Goal: Complete application form: Complete application form

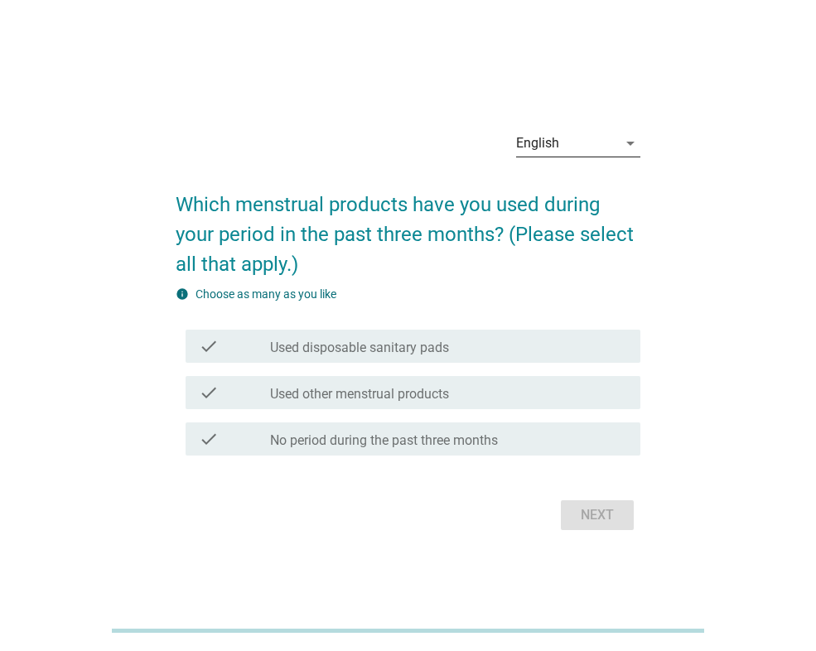
click at [627, 144] on icon "arrow_drop_down" at bounding box center [631, 143] width 20 height 20
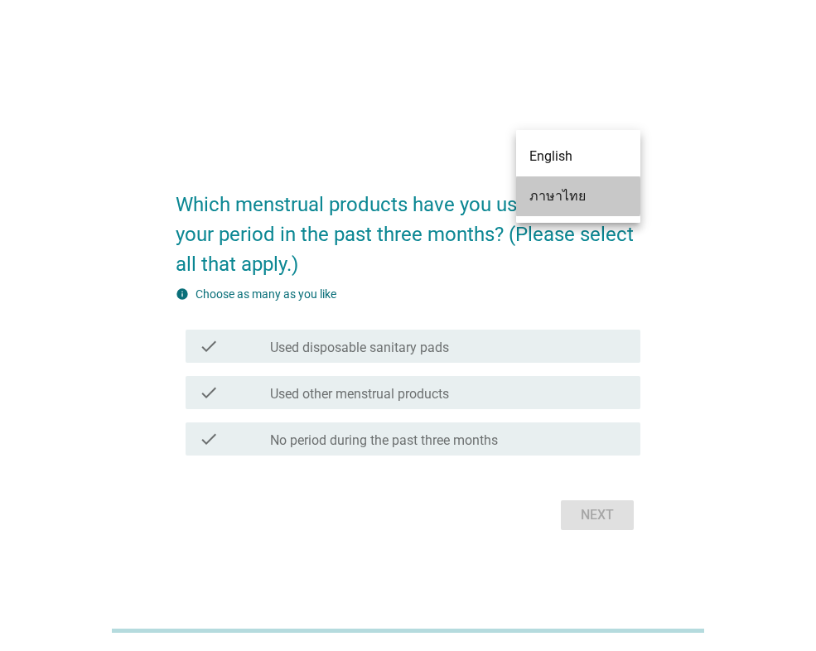
click at [575, 195] on div "ภาษาไทย" at bounding box center [579, 196] width 98 height 20
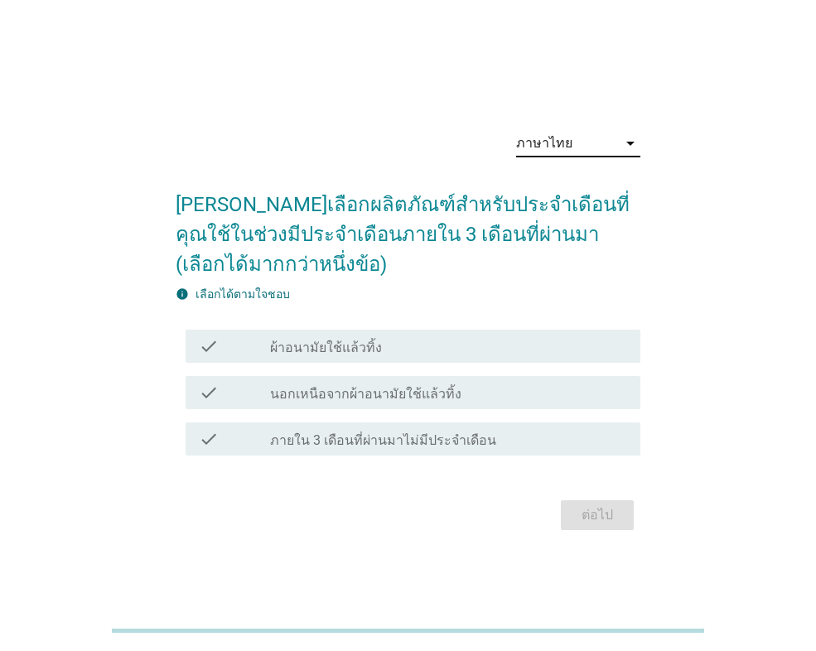
click at [377, 352] on div "check_box_outline_blank ผ้าอนามัยใช้แล้วทิ้ง" at bounding box center [448, 346] width 357 height 20
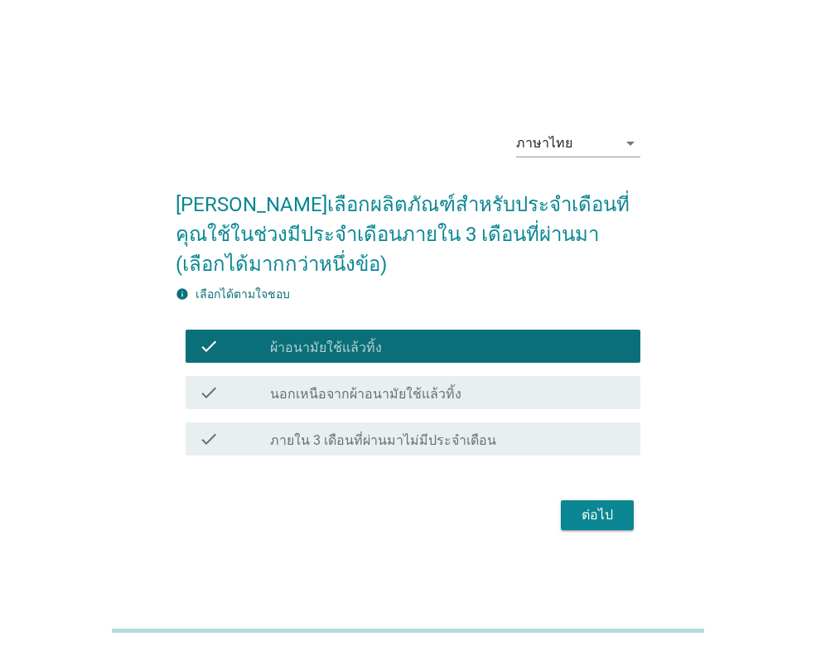
click at [618, 518] on div "ต่อไป" at bounding box center [597, 516] width 46 height 20
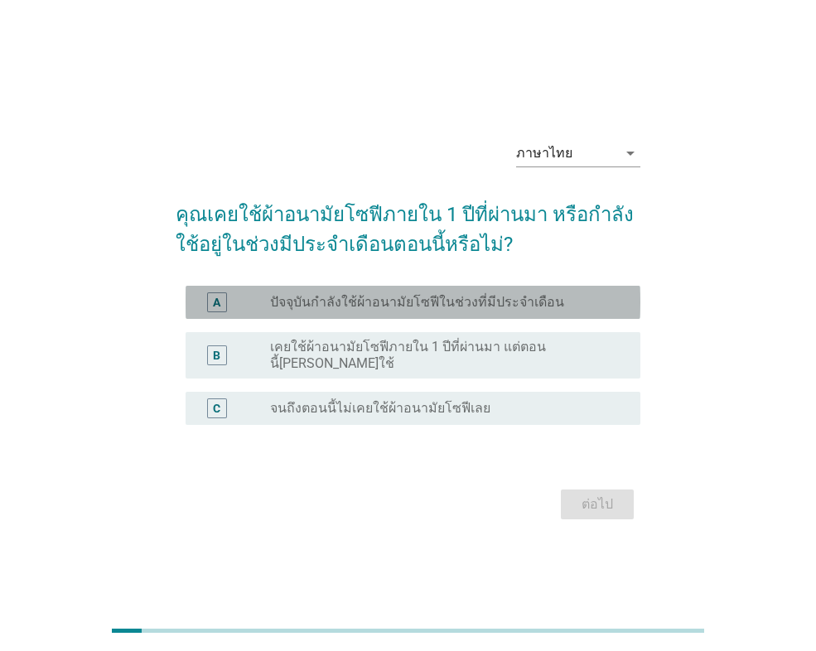
click at [467, 311] on label "ปัจจุบันกำลังใช้ผ้าอนามัยโซฟีในช่วงที่มีประจำเดือน" at bounding box center [417, 302] width 294 height 17
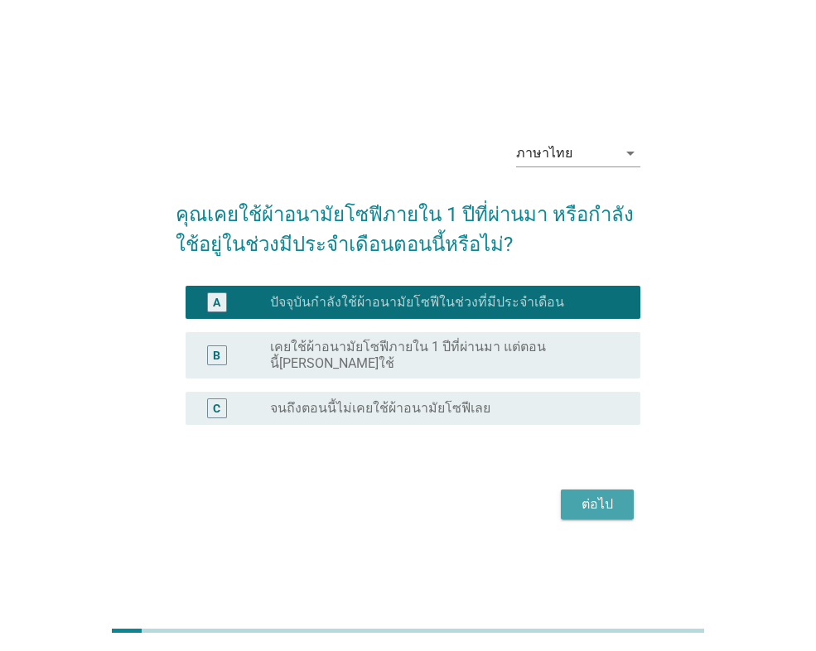
click at [595, 498] on div "ต่อไป" at bounding box center [597, 505] width 46 height 20
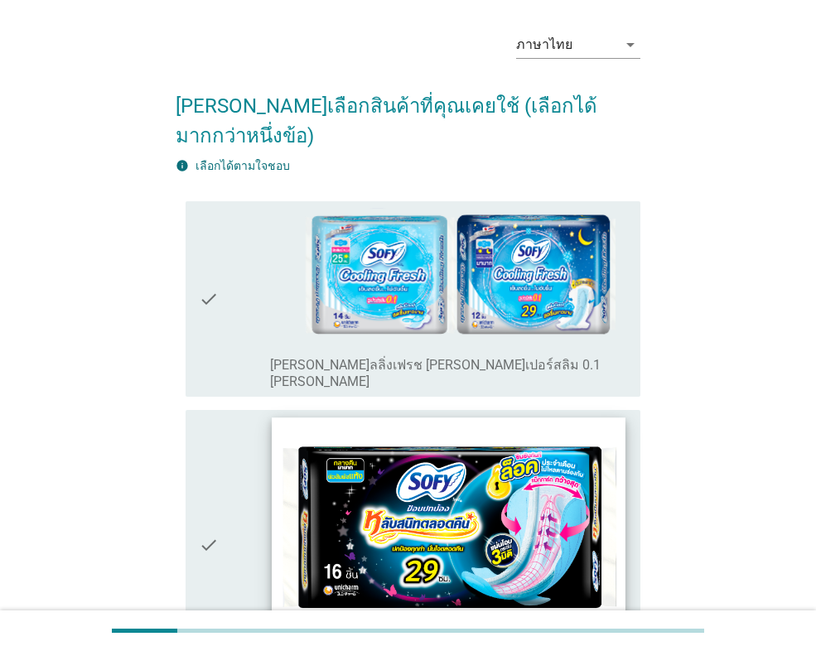
scroll to position [83, 0]
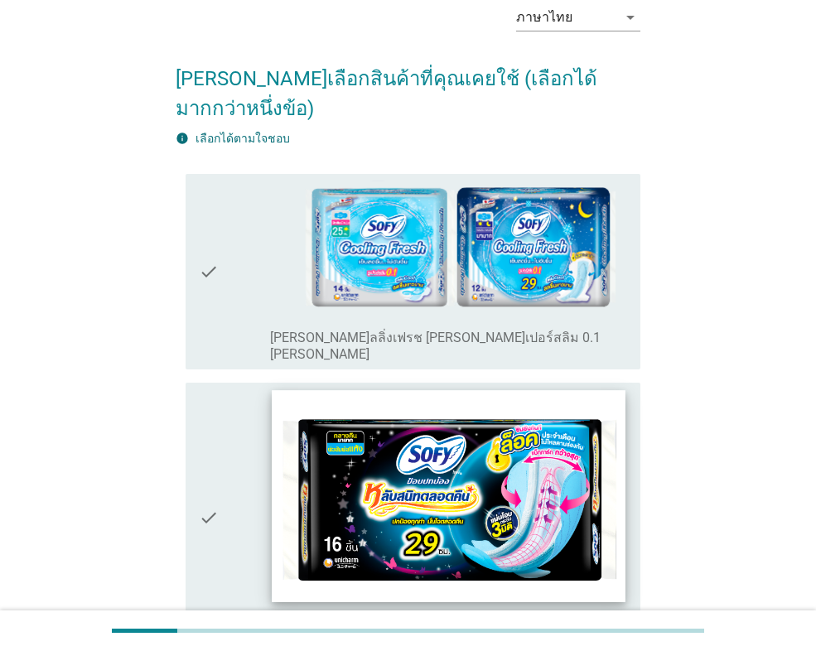
click at [544, 464] on img at bounding box center [448, 495] width 353 height 211
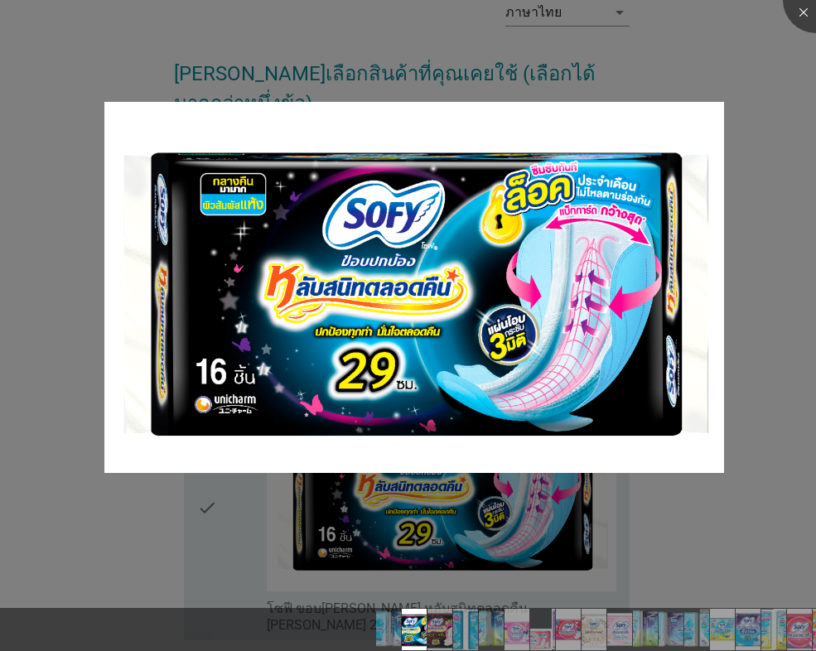
scroll to position [414, 0]
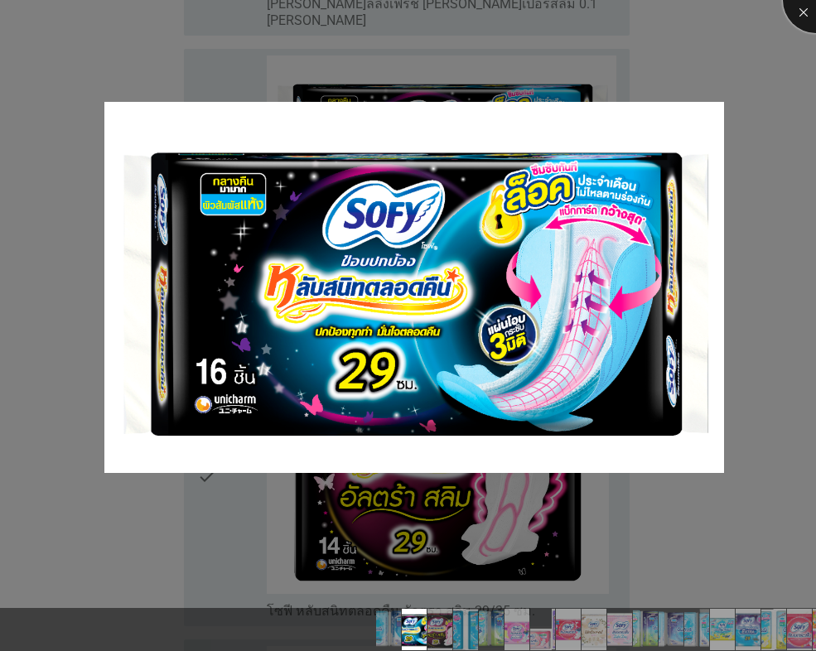
click at [814, 7] on div at bounding box center [816, 0] width 66 height 66
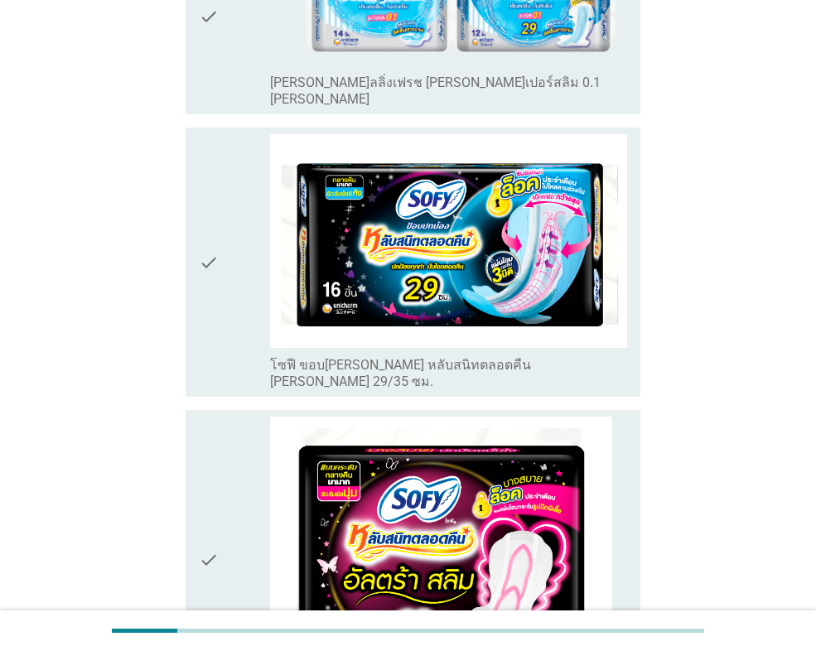
scroll to position [331, 0]
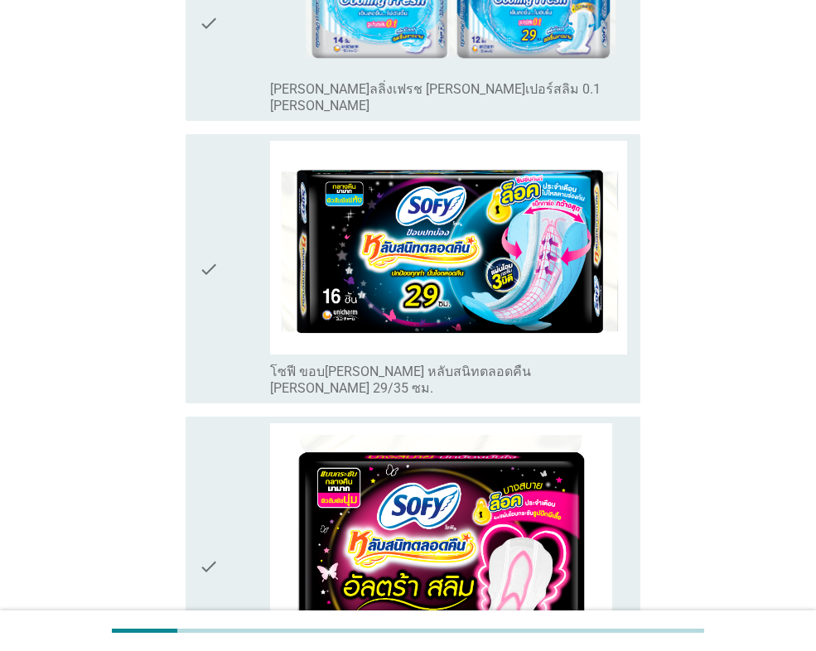
click at [213, 215] on icon "check" at bounding box center [209, 269] width 20 height 256
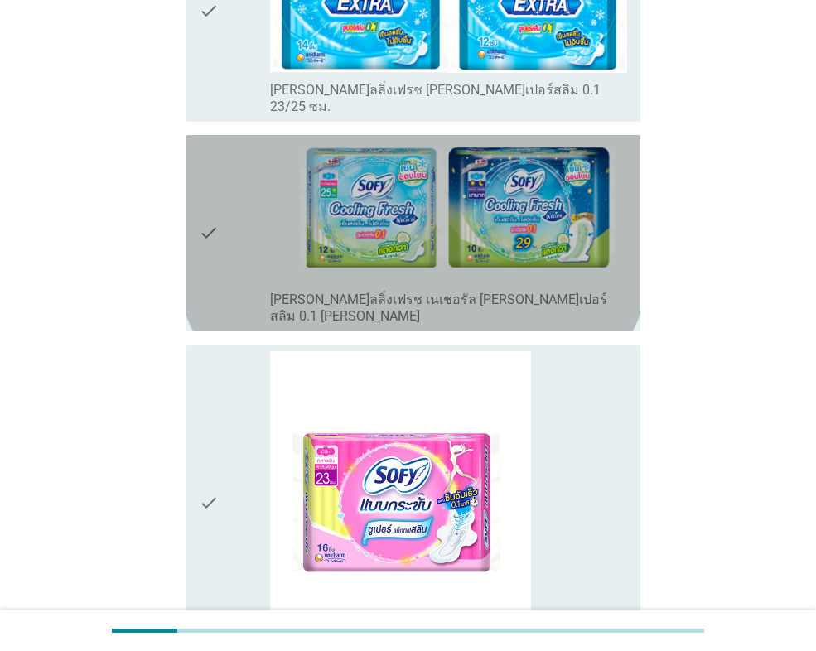
click at [219, 152] on icon "check" at bounding box center [209, 233] width 20 height 183
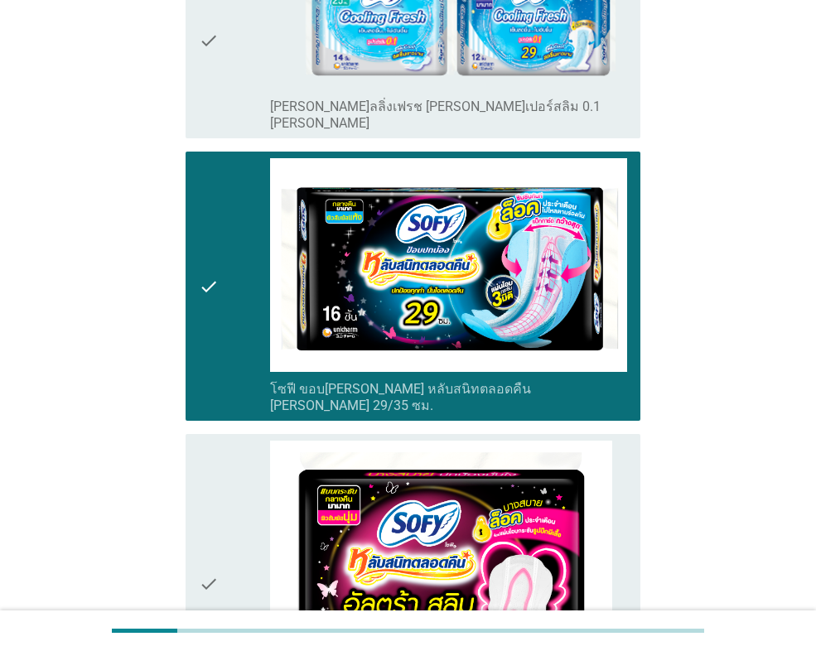
scroll to position [0, 0]
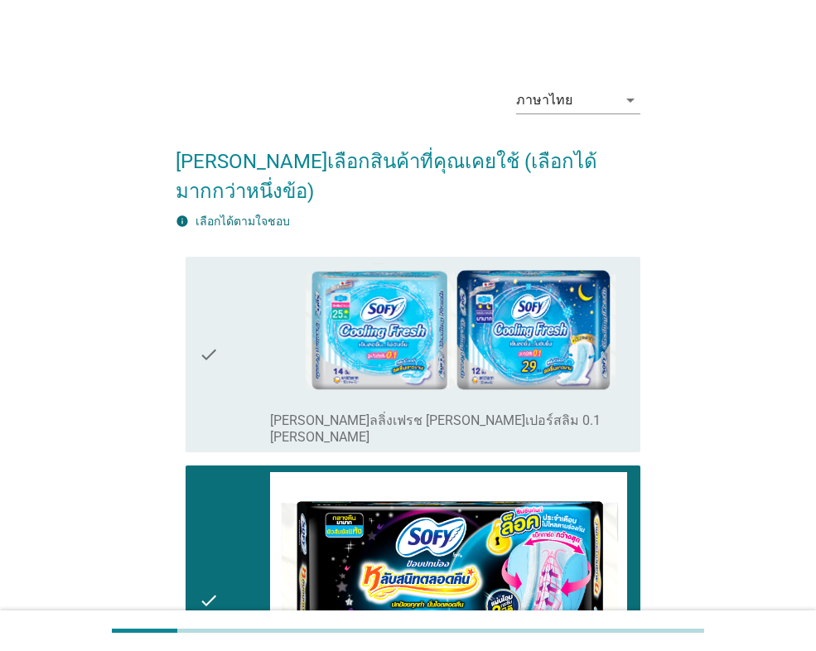
click at [205, 317] on icon "check" at bounding box center [209, 355] width 20 height 183
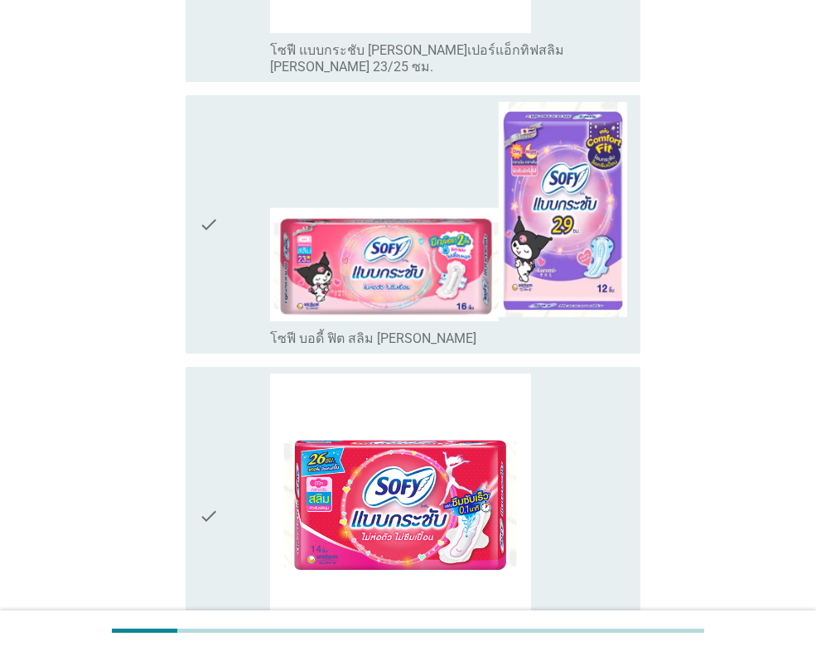
scroll to position [1740, 0]
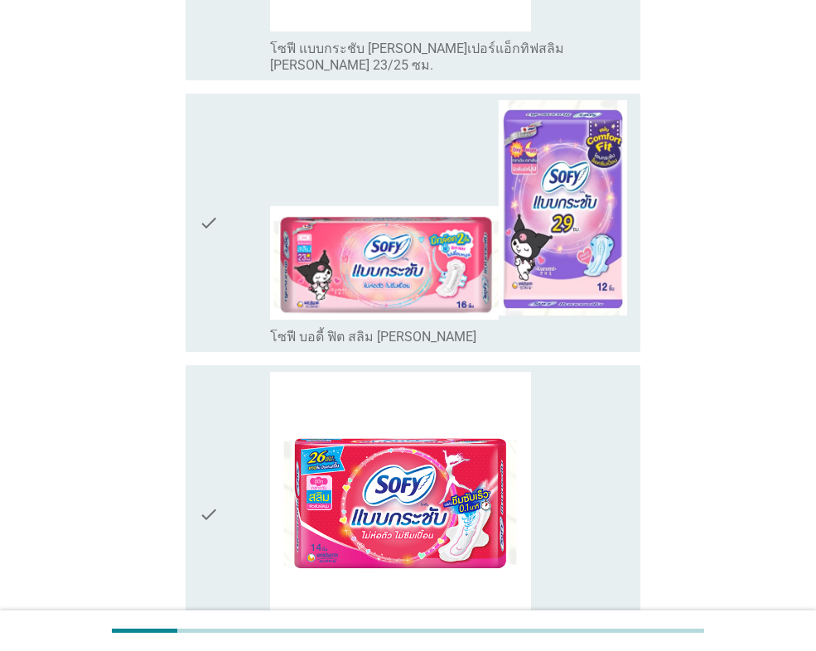
click at [206, 389] on icon "check" at bounding box center [209, 515] width 20 height 286
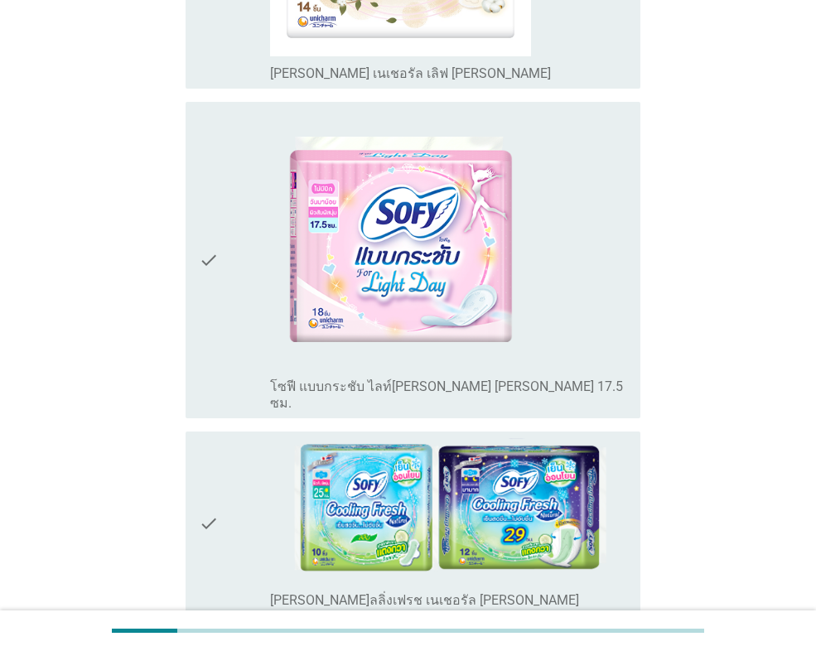
scroll to position [2735, 0]
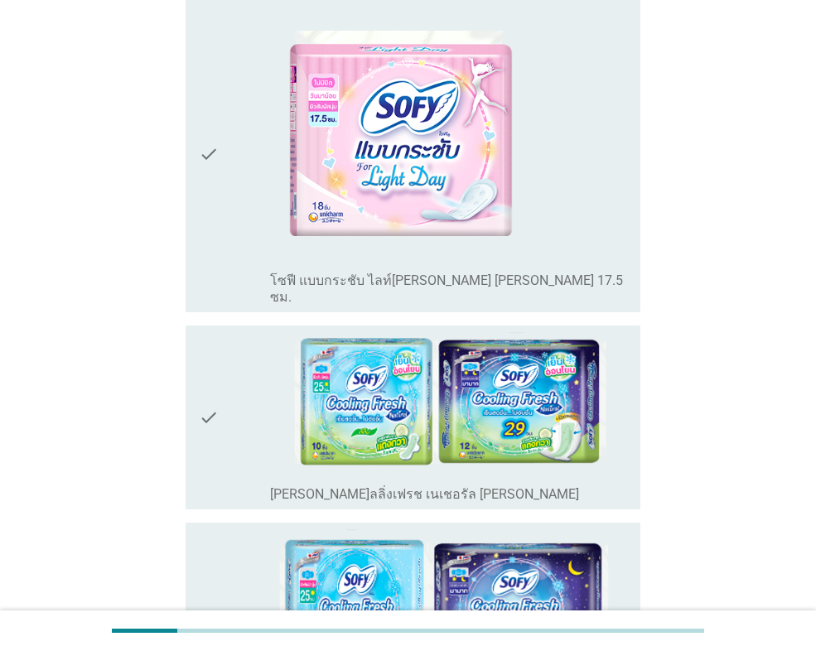
click at [198, 326] on div "check check_box_outline_blank [PERSON_NAME]ลลิ่งเฟรช เนเชอรัล [PERSON_NAME]" at bounding box center [413, 418] width 455 height 185
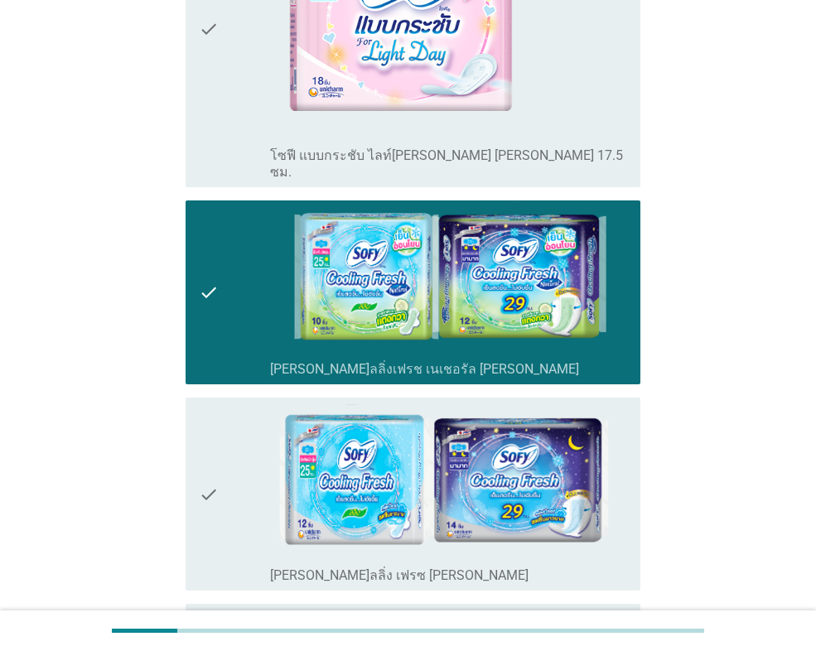
scroll to position [3149, 0]
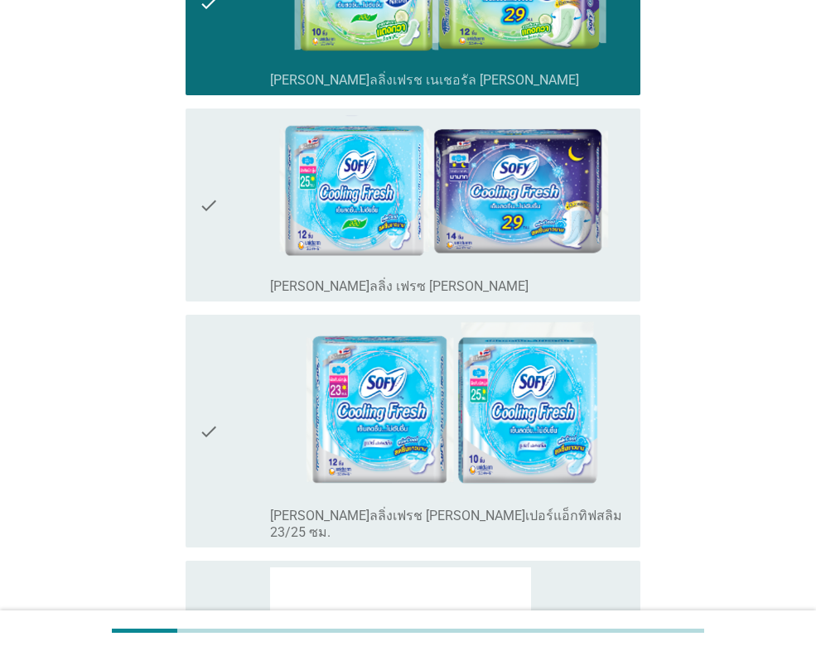
click at [211, 322] on icon "check" at bounding box center [209, 432] width 20 height 220
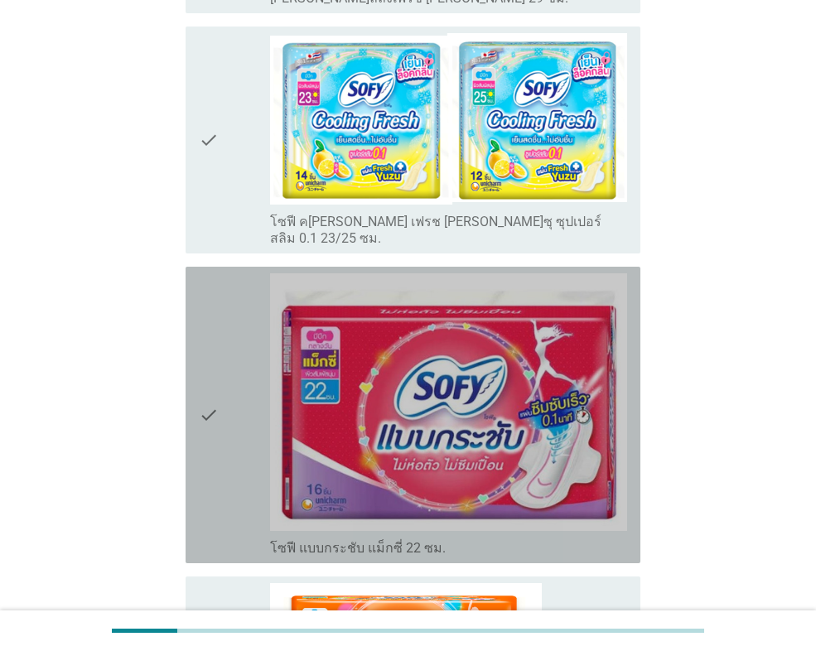
click at [203, 278] on icon "check" at bounding box center [209, 414] width 20 height 283
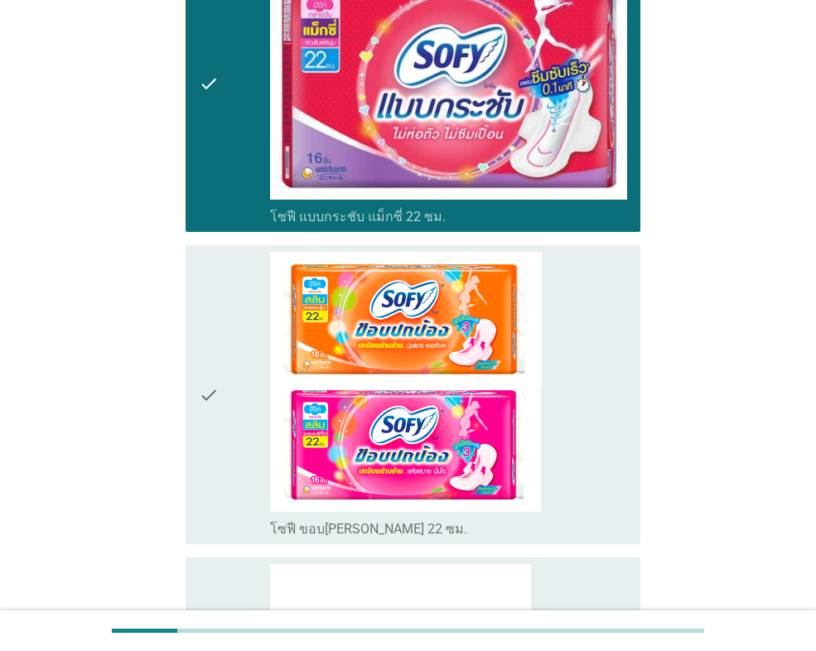
click at [204, 261] on icon "check" at bounding box center [209, 395] width 20 height 286
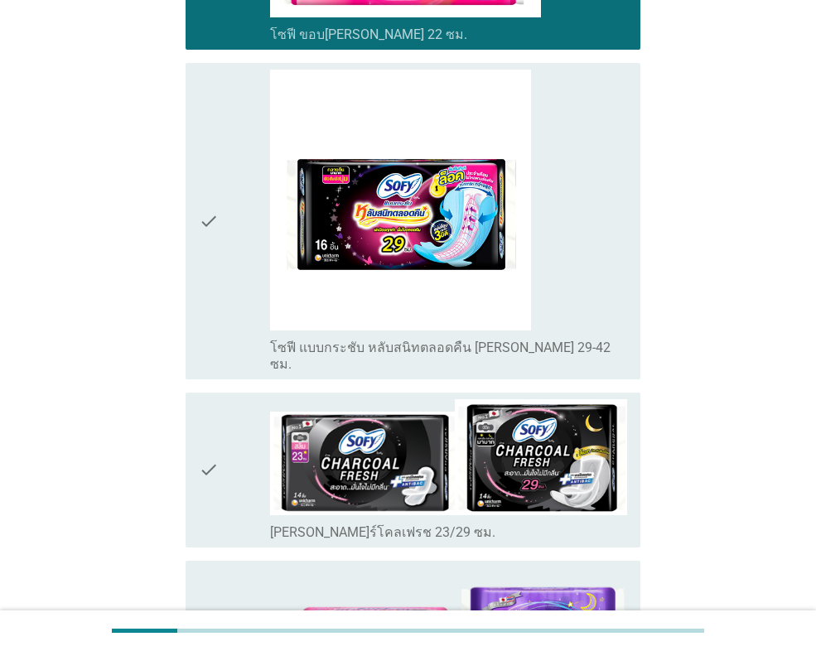
scroll to position [5138, 0]
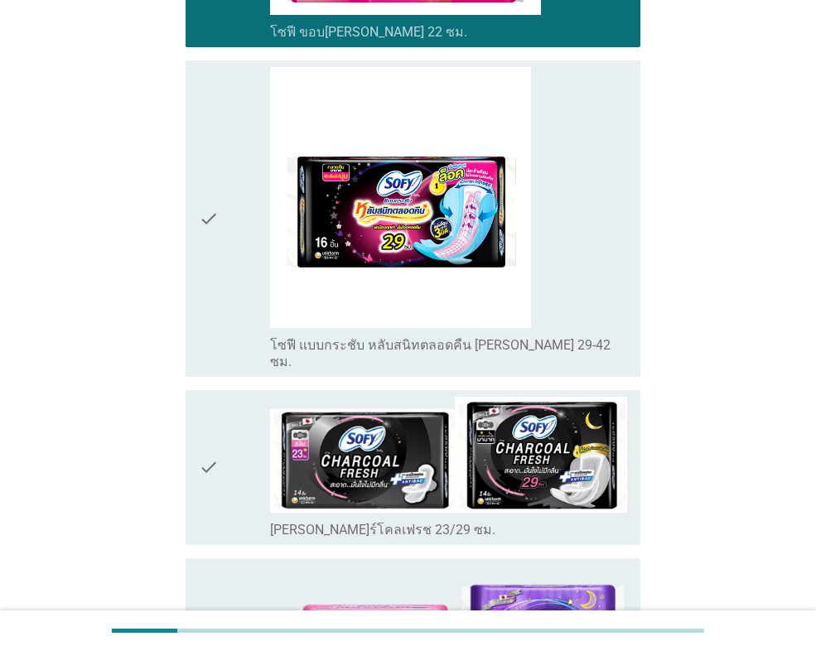
click at [230, 75] on div "check" at bounding box center [234, 218] width 71 height 302
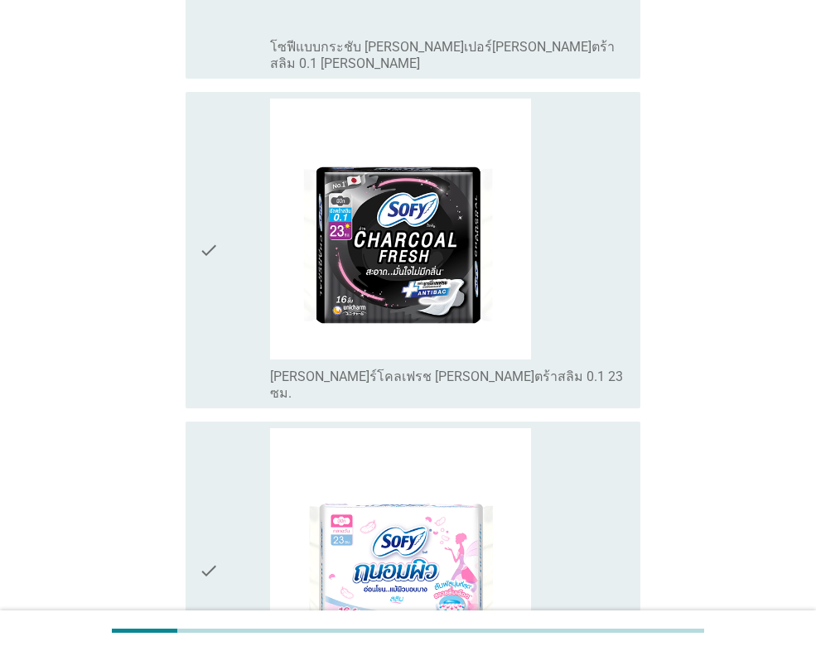
scroll to position [5935, 0]
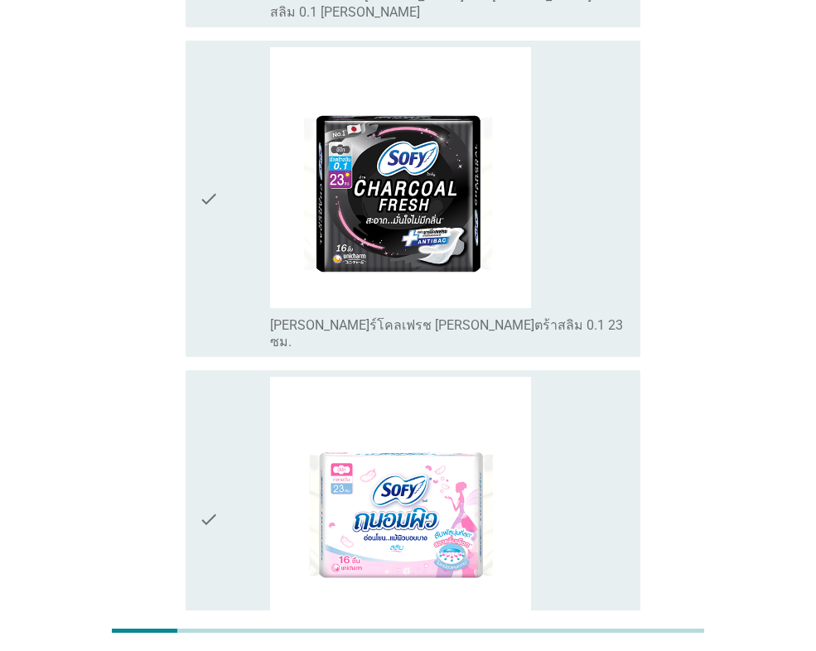
click at [214, 377] on icon "check" at bounding box center [209, 520] width 20 height 286
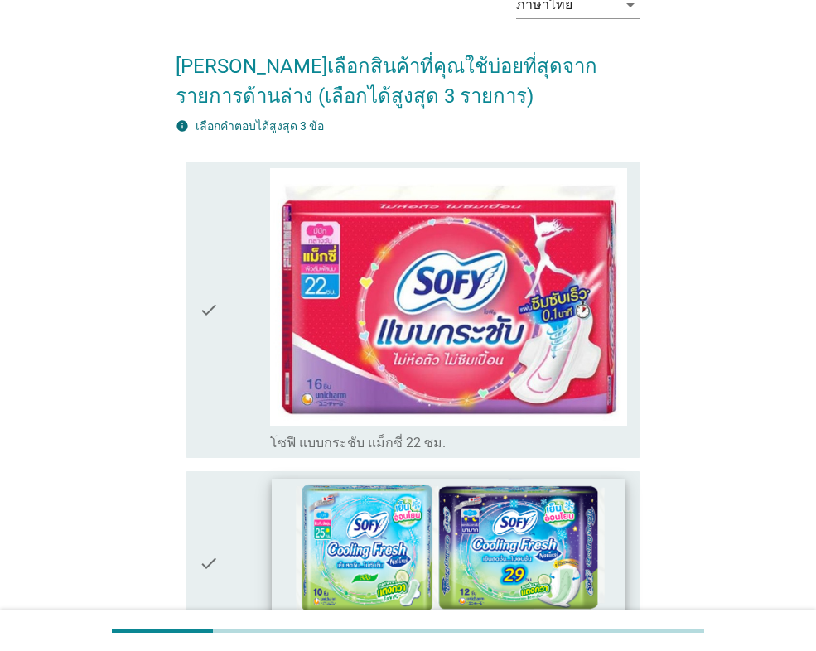
scroll to position [497, 0]
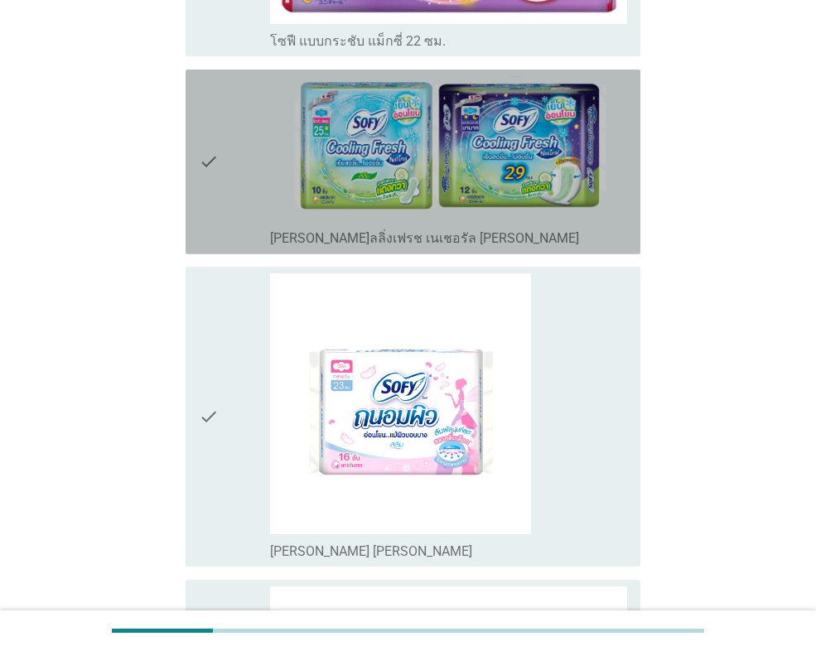
click at [208, 184] on icon "check" at bounding box center [209, 162] width 20 height 172
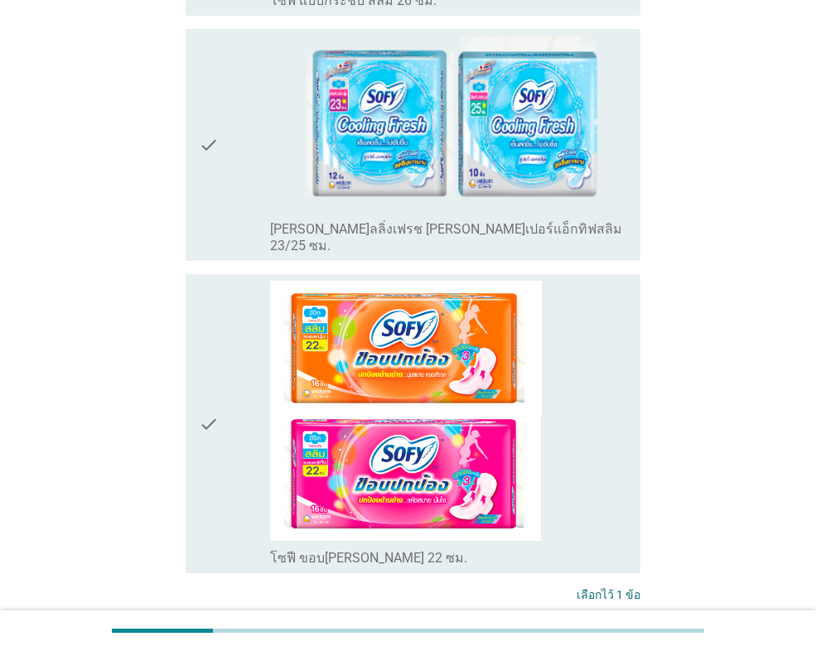
scroll to position [2450, 0]
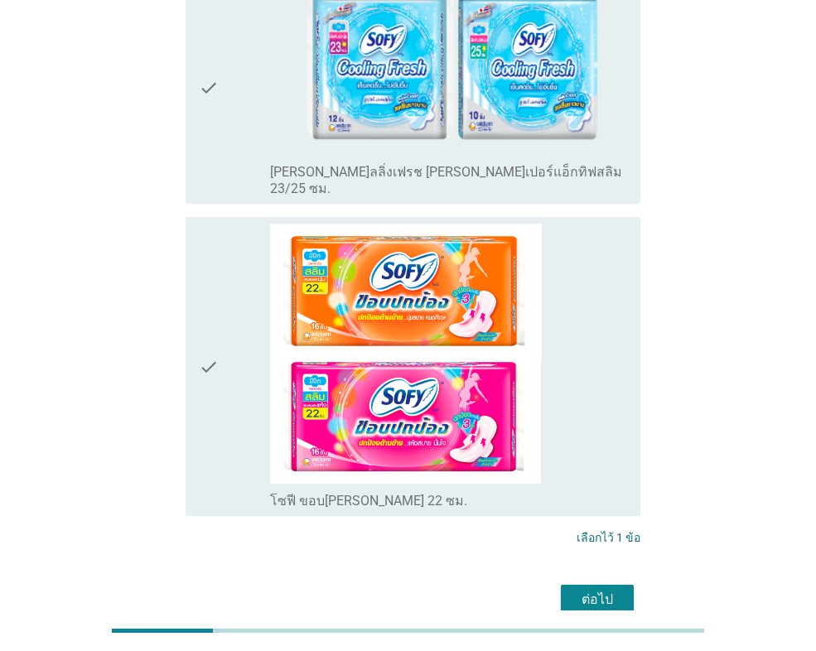
click at [211, 263] on icon "check" at bounding box center [209, 367] width 20 height 286
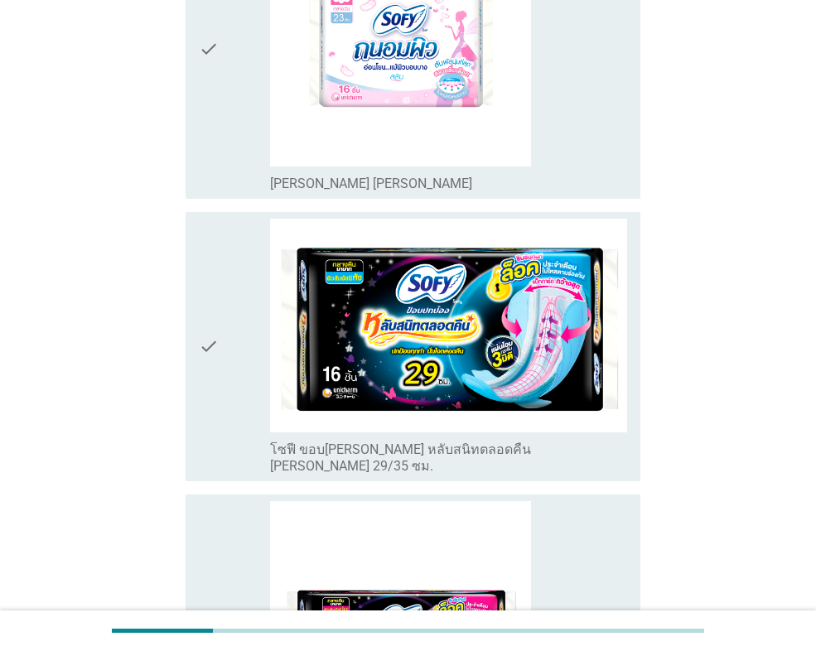
scroll to position [1041, 0]
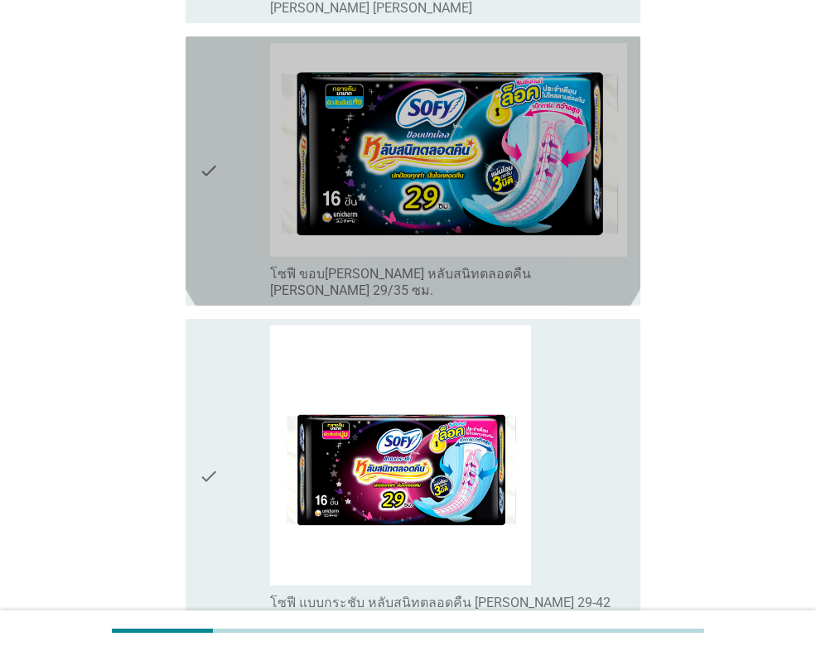
click at [211, 190] on icon "check" at bounding box center [209, 171] width 20 height 256
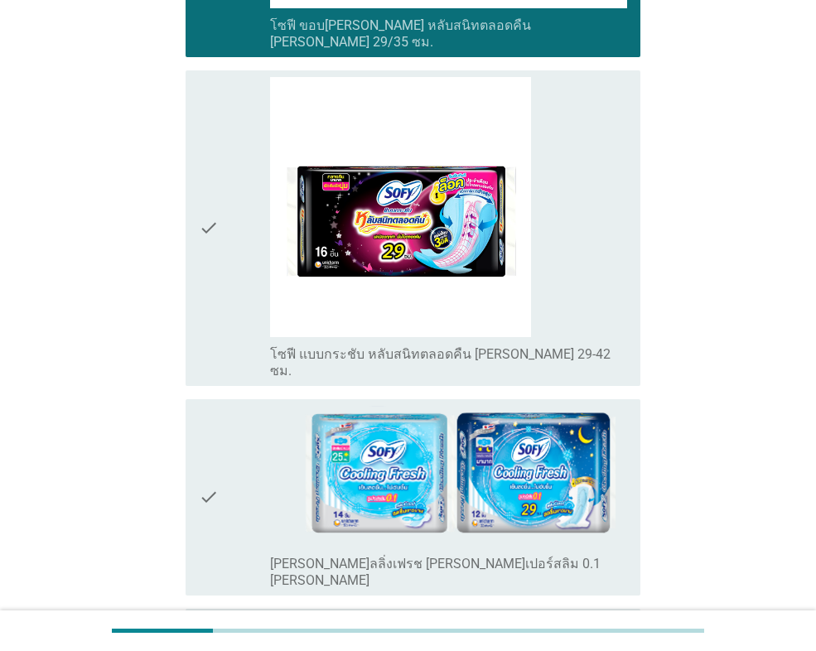
click at [209, 236] on icon "check" at bounding box center [209, 228] width 20 height 302
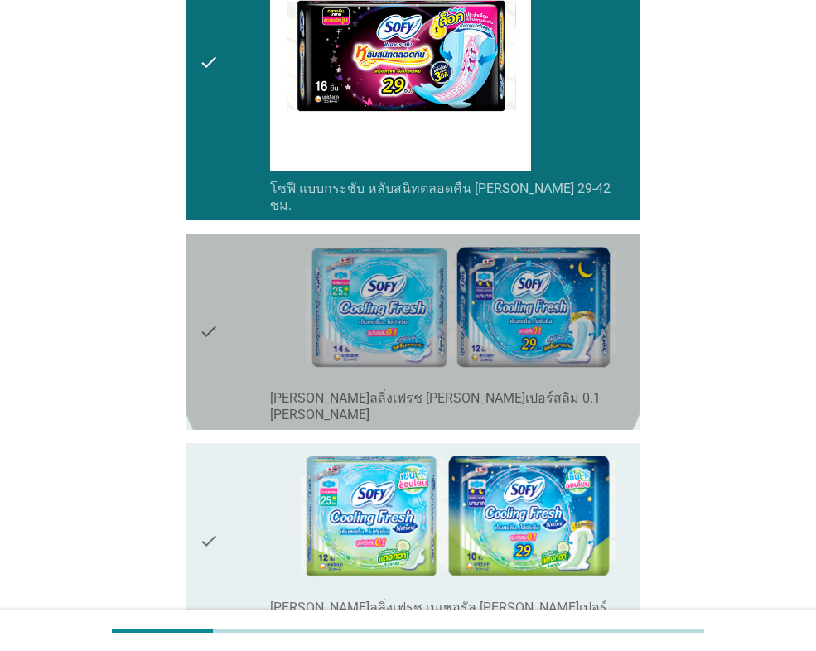
click at [228, 273] on div "check" at bounding box center [234, 331] width 71 height 183
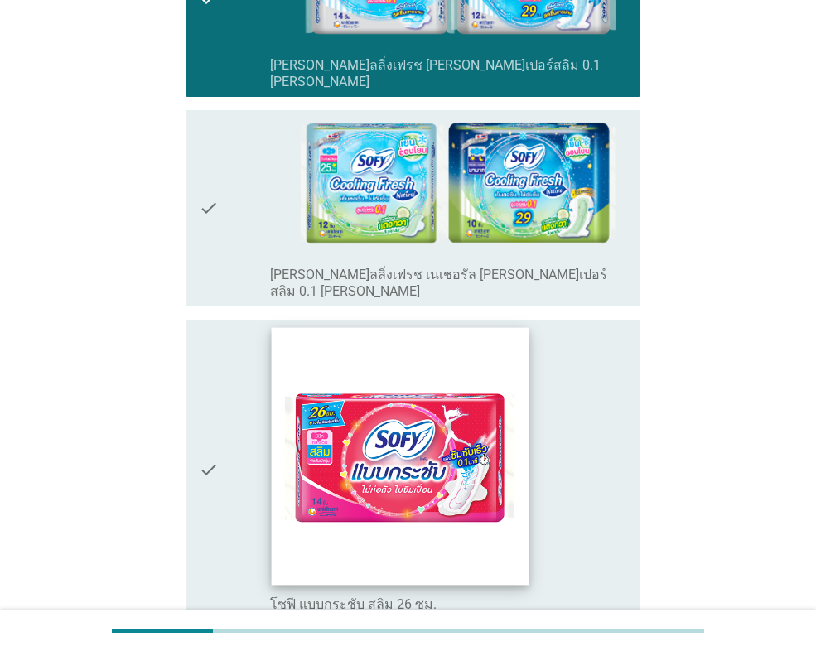
scroll to position [1870, 0]
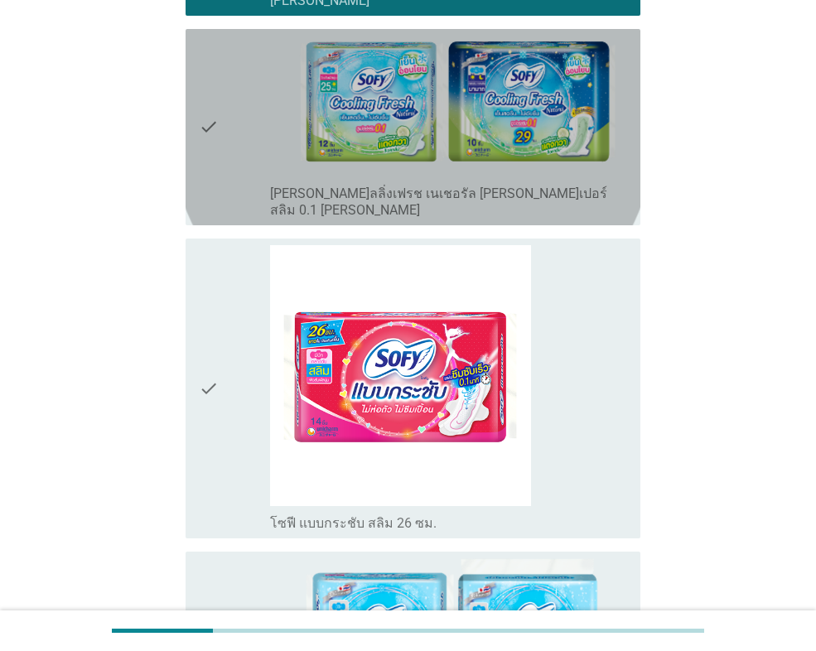
click at [230, 66] on div "check" at bounding box center [234, 127] width 71 height 183
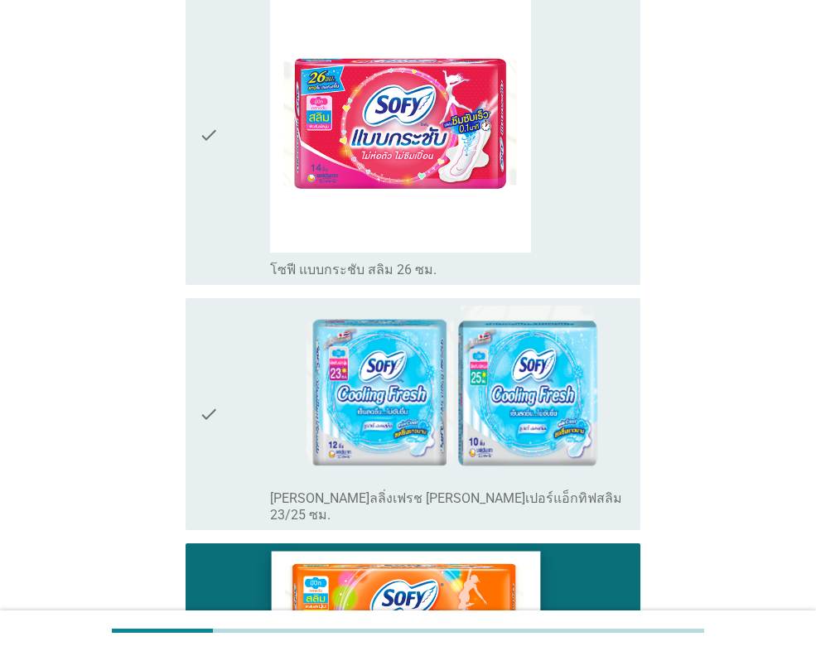
scroll to position [2450, 0]
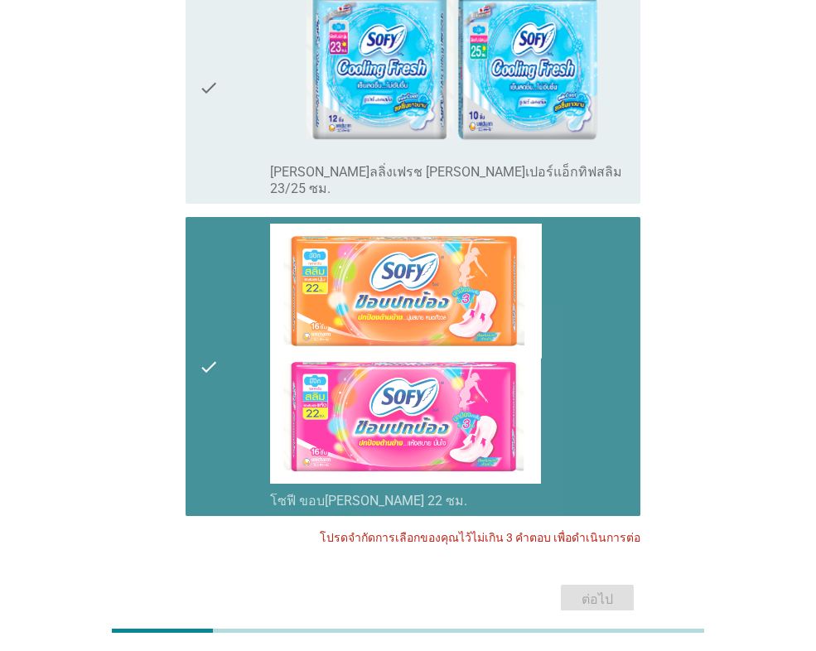
click at [203, 288] on icon "check" at bounding box center [209, 367] width 20 height 286
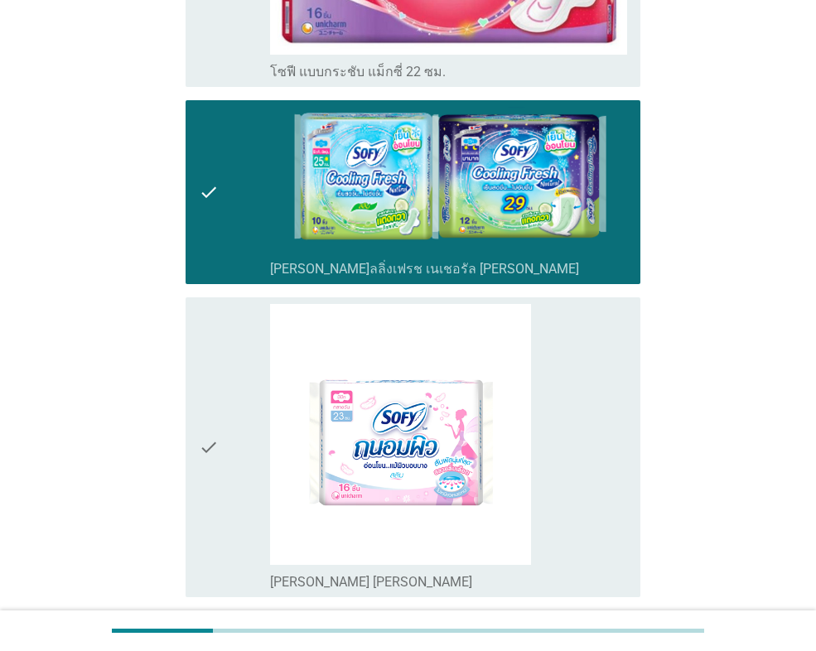
scroll to position [295, 0]
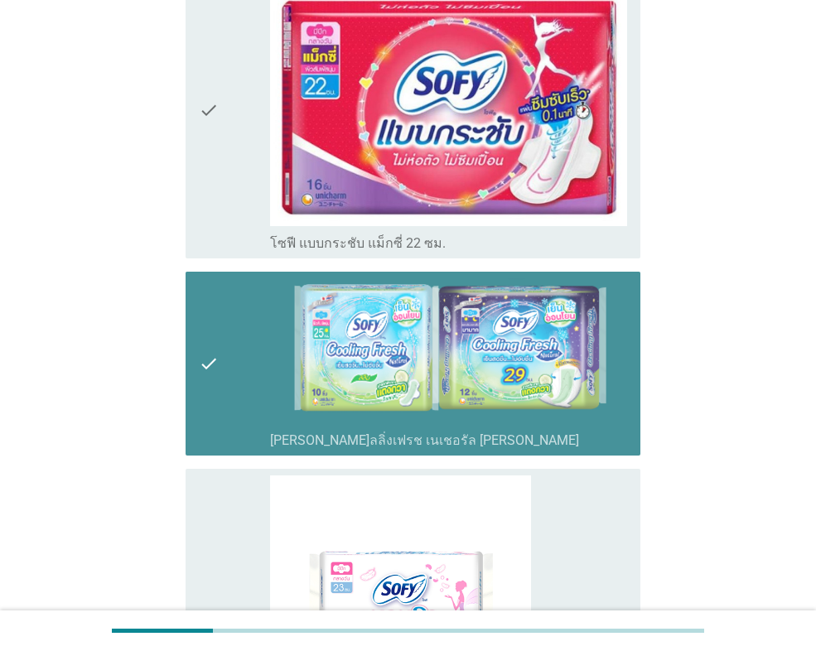
click at [212, 379] on icon "check" at bounding box center [209, 364] width 20 height 172
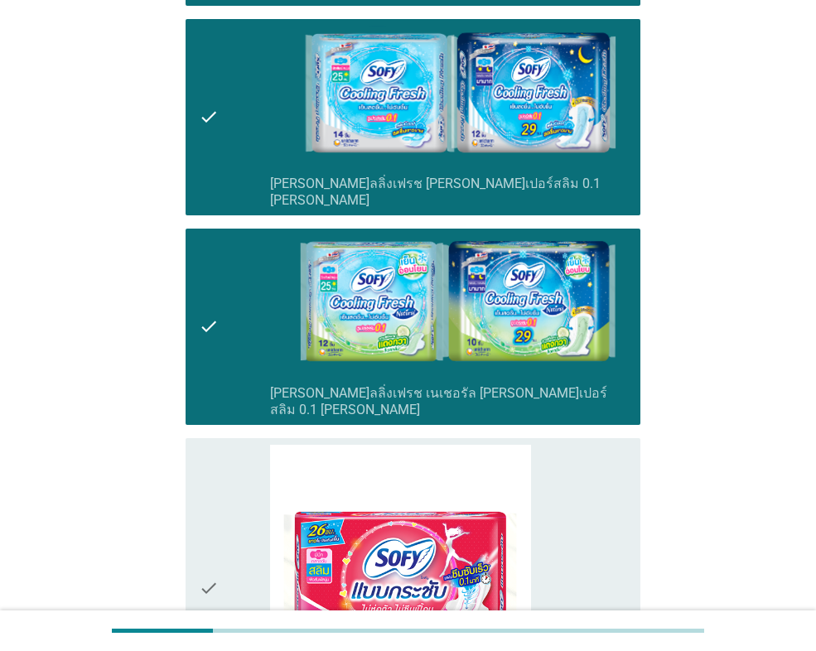
scroll to position [1455, 0]
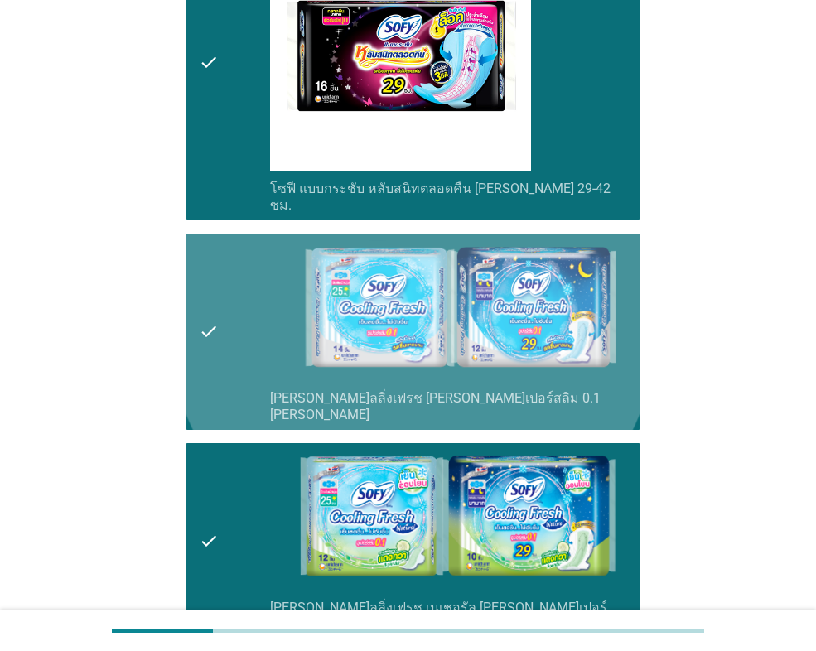
click at [221, 294] on div "check" at bounding box center [234, 331] width 71 height 183
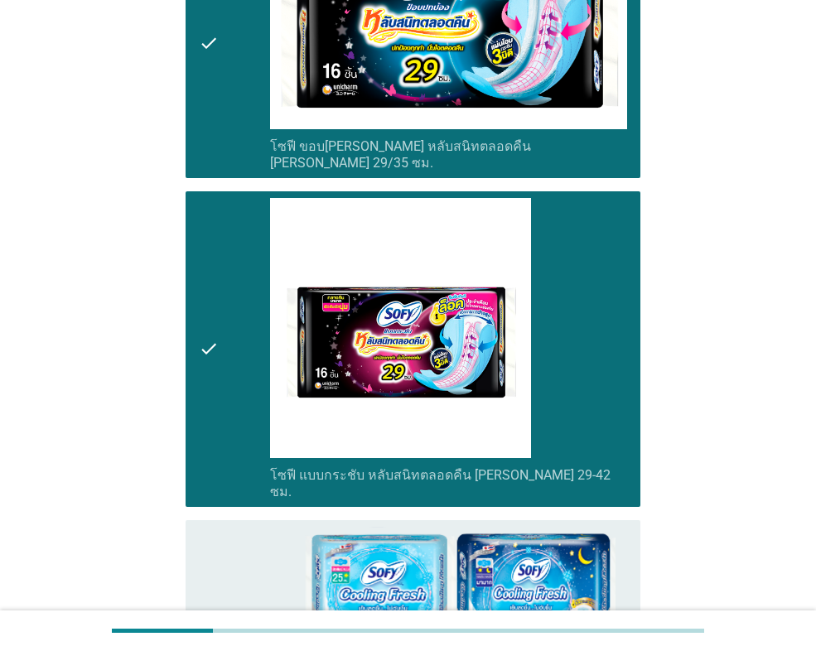
scroll to position [958, 0]
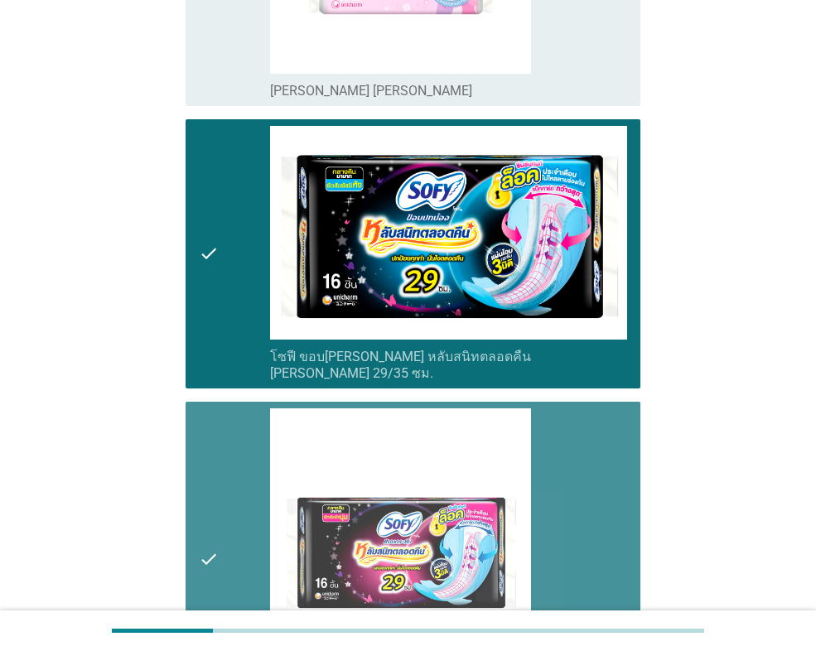
click at [239, 490] on div "check" at bounding box center [234, 560] width 71 height 302
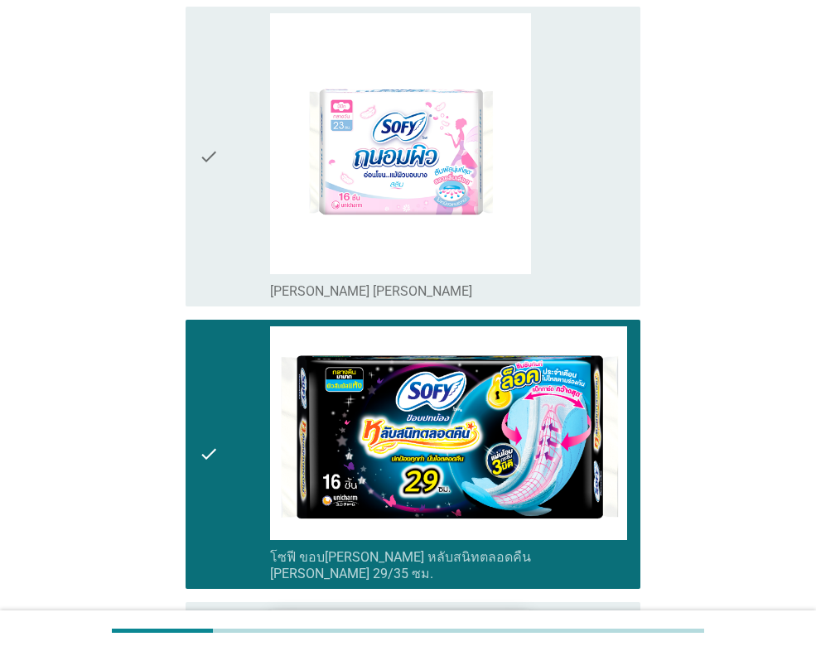
scroll to position [461, 0]
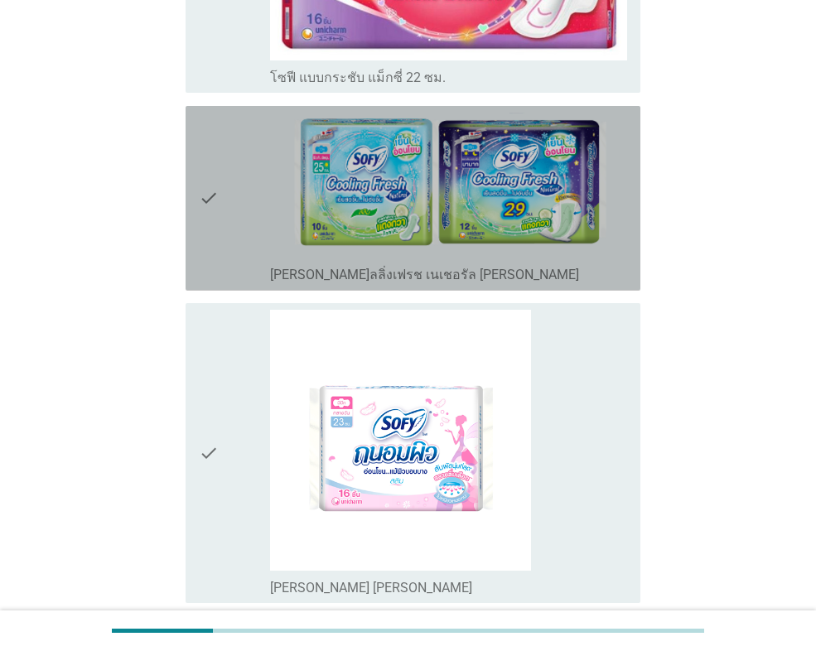
click at [203, 210] on icon "check" at bounding box center [209, 199] width 20 height 172
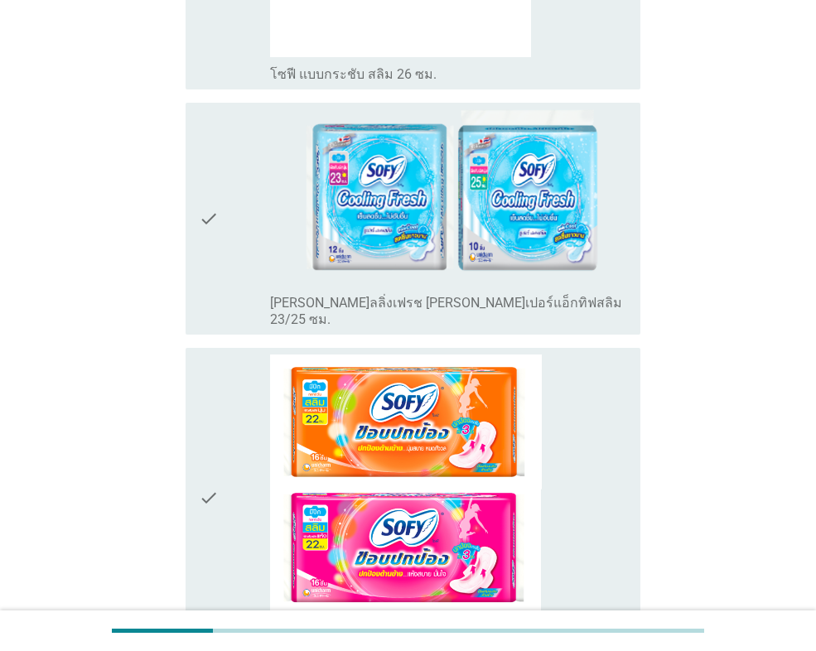
scroll to position [2450, 0]
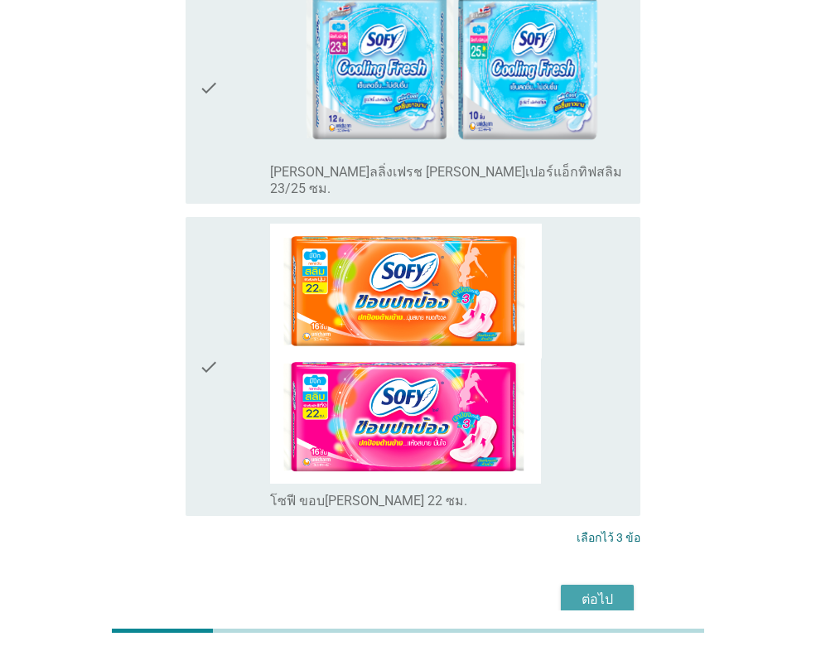
click at [602, 590] on div "ต่อไป" at bounding box center [597, 600] width 46 height 20
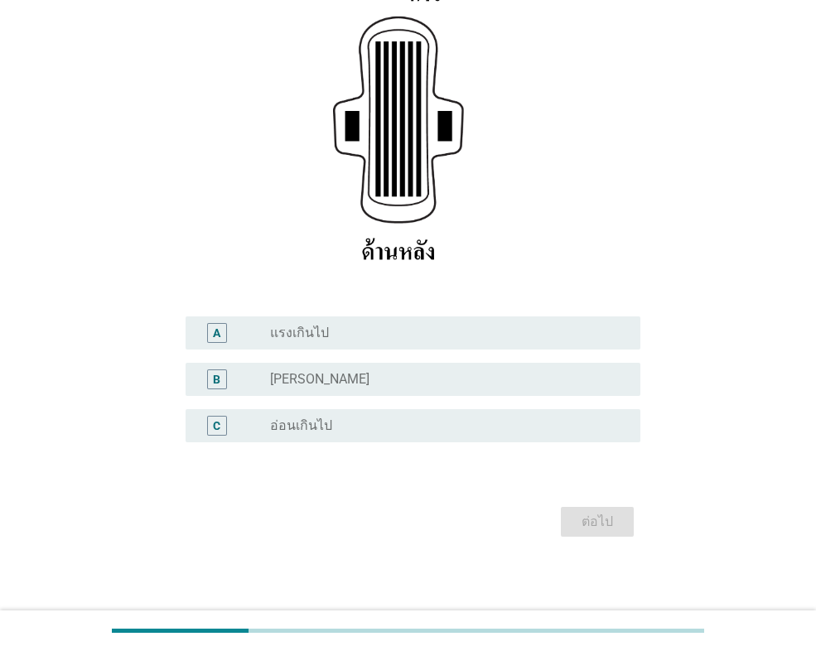
scroll to position [289, 0]
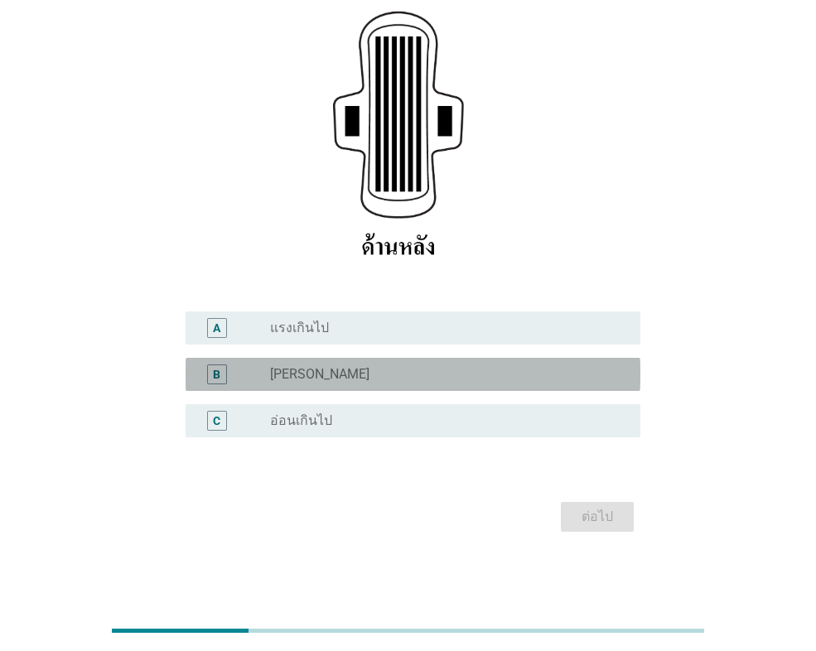
click at [310, 380] on div "radio_button_unchecked [PERSON_NAME]" at bounding box center [442, 374] width 344 height 17
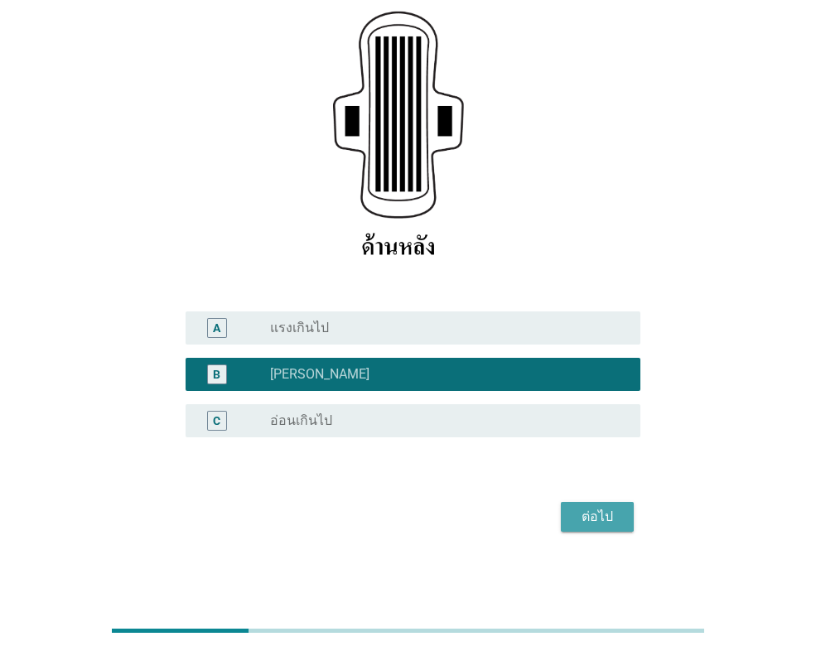
click at [602, 524] on div "ต่อไป" at bounding box center [597, 517] width 46 height 20
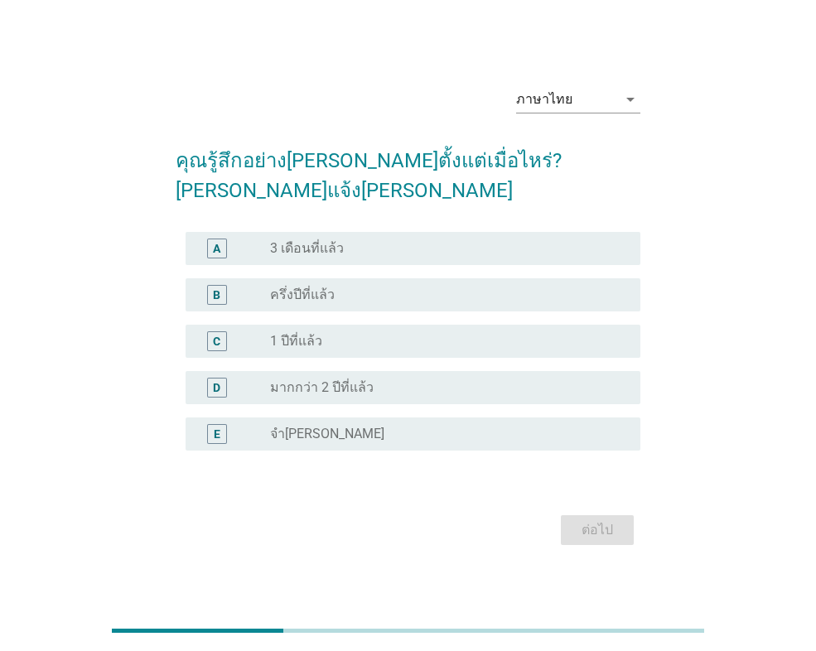
scroll to position [0, 0]
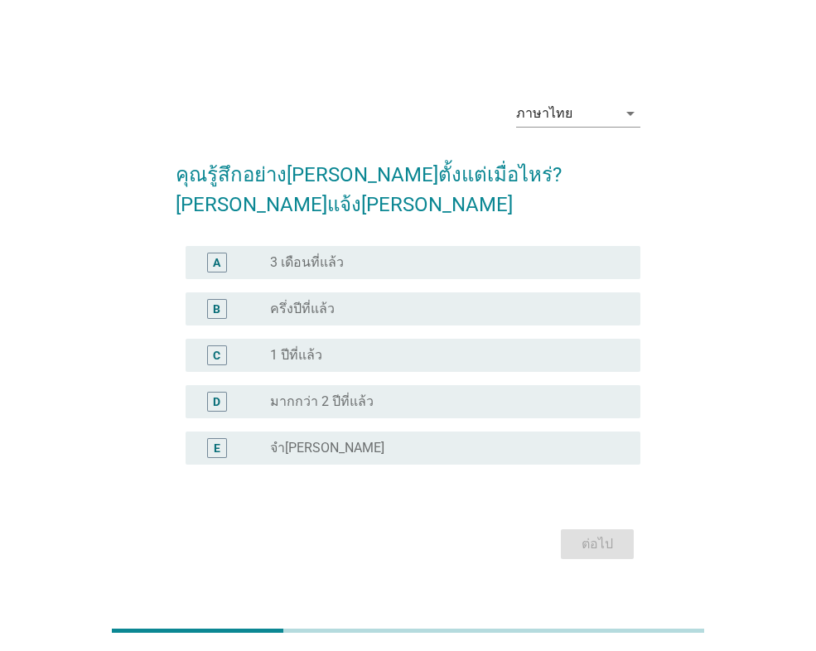
click at [322, 301] on label "ครึ่งปีที่แล้ว" at bounding box center [302, 309] width 65 height 17
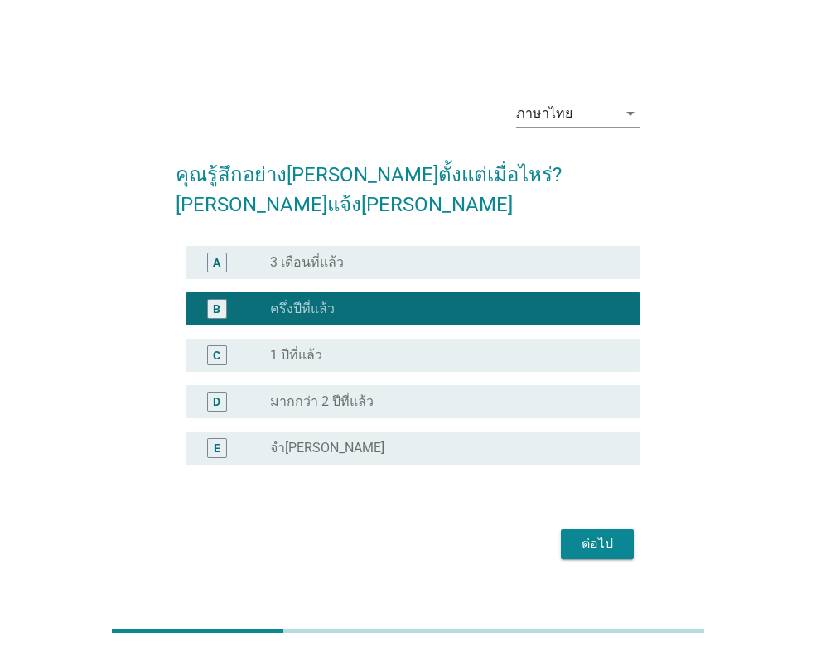
click at [583, 535] on div "ต่อไป" at bounding box center [597, 545] width 46 height 20
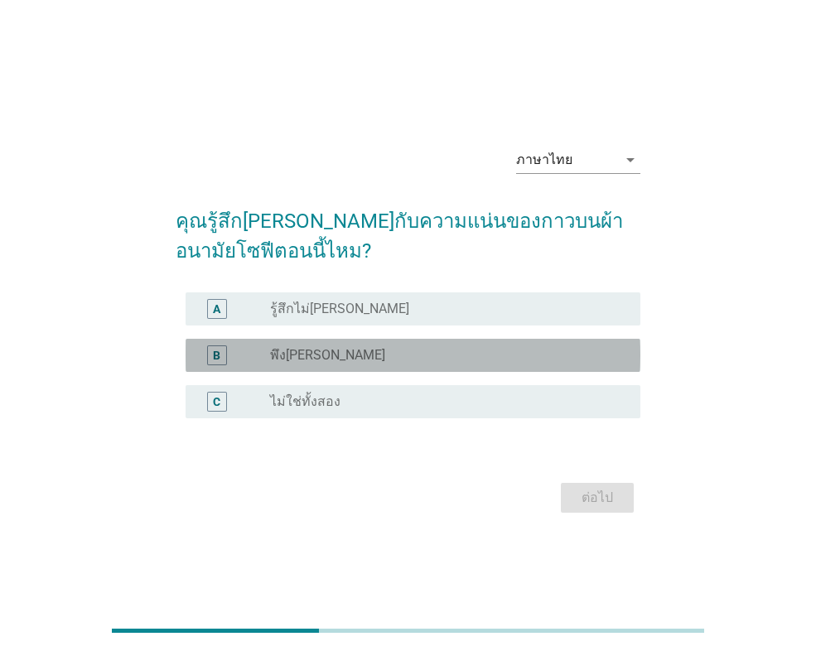
click at [340, 355] on div "radio_button_unchecked พึง[PERSON_NAME]" at bounding box center [442, 355] width 344 height 17
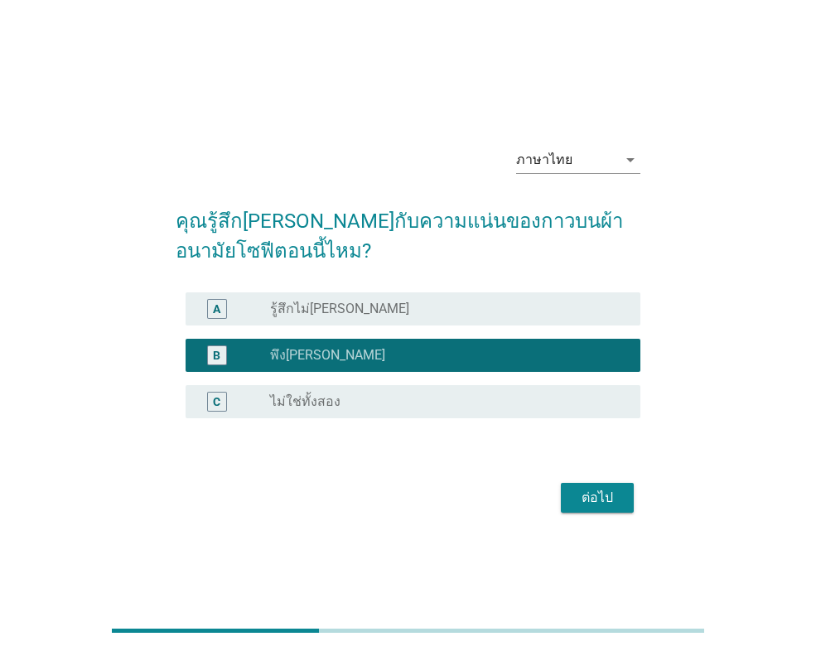
click at [587, 498] on div "ต่อไป" at bounding box center [597, 498] width 46 height 20
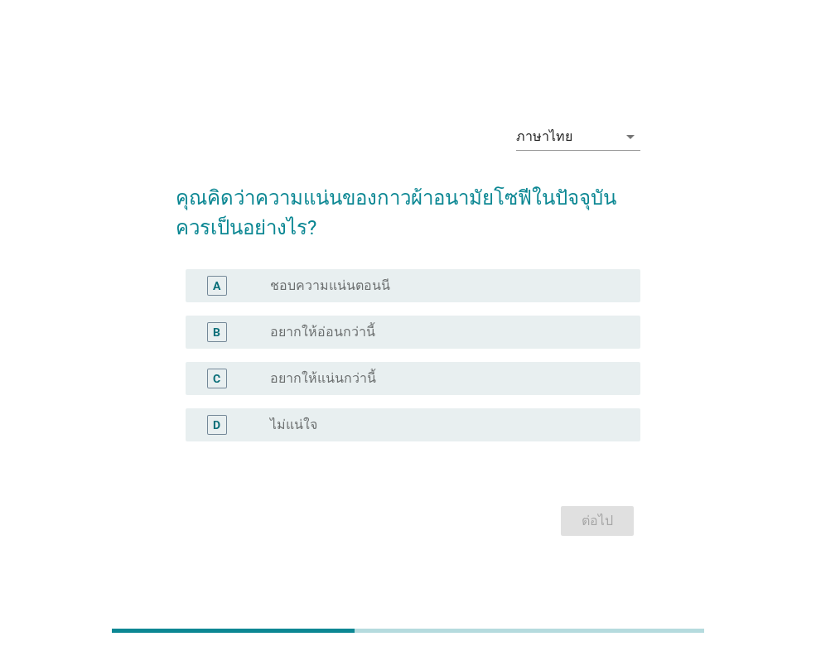
click at [267, 385] on div "C" at bounding box center [234, 379] width 71 height 20
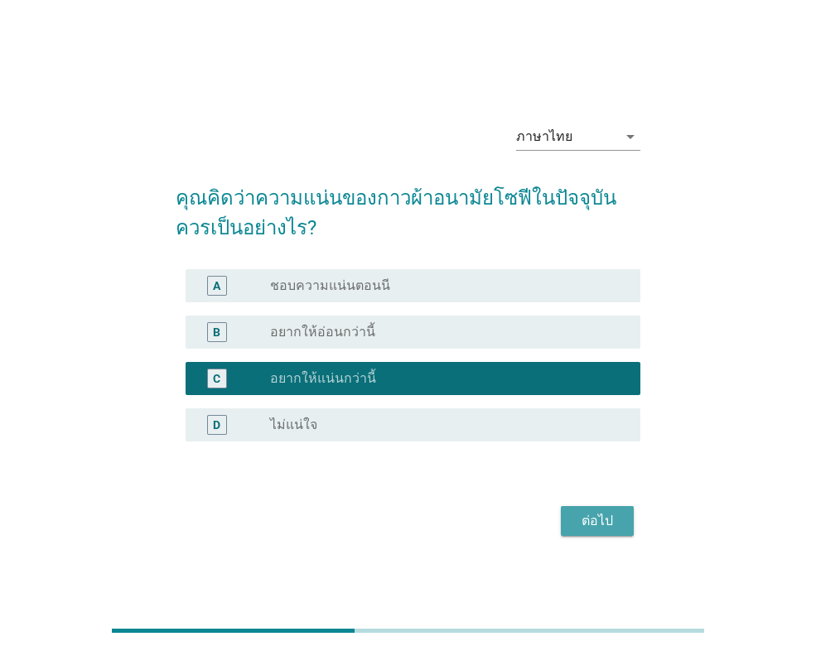
click at [600, 516] on div "ต่อไป" at bounding box center [597, 521] width 46 height 20
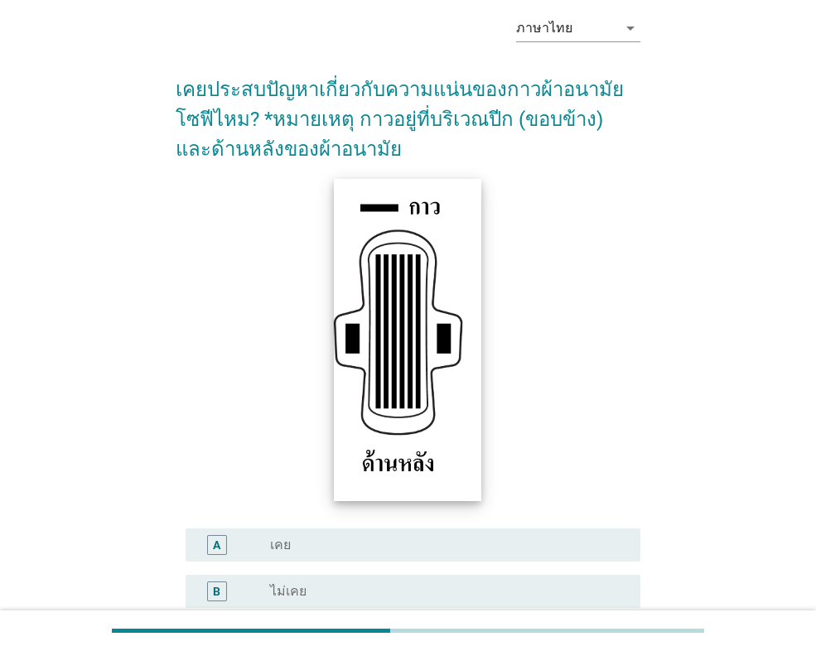
scroll to position [243, 0]
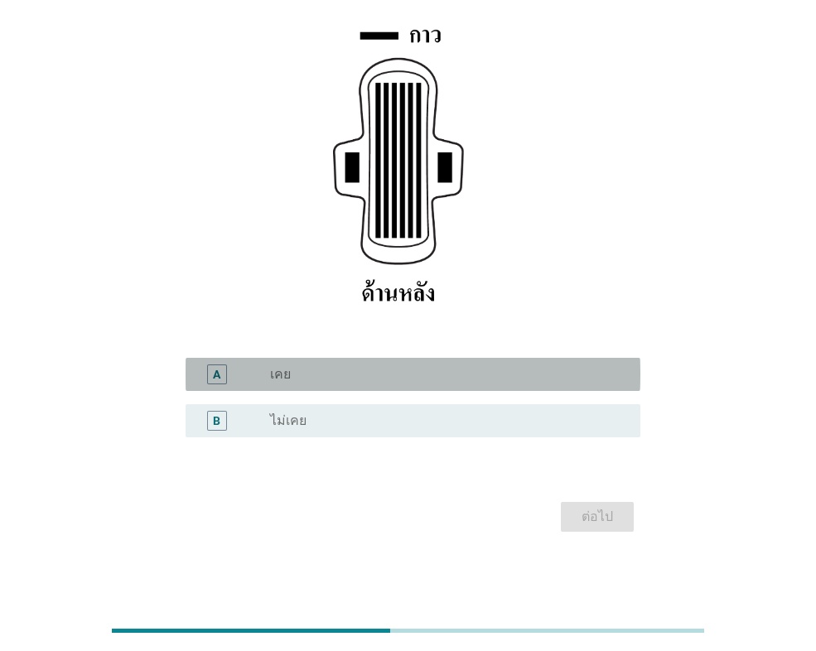
click at [374, 377] on div "radio_button_unchecked เคย" at bounding box center [442, 374] width 344 height 17
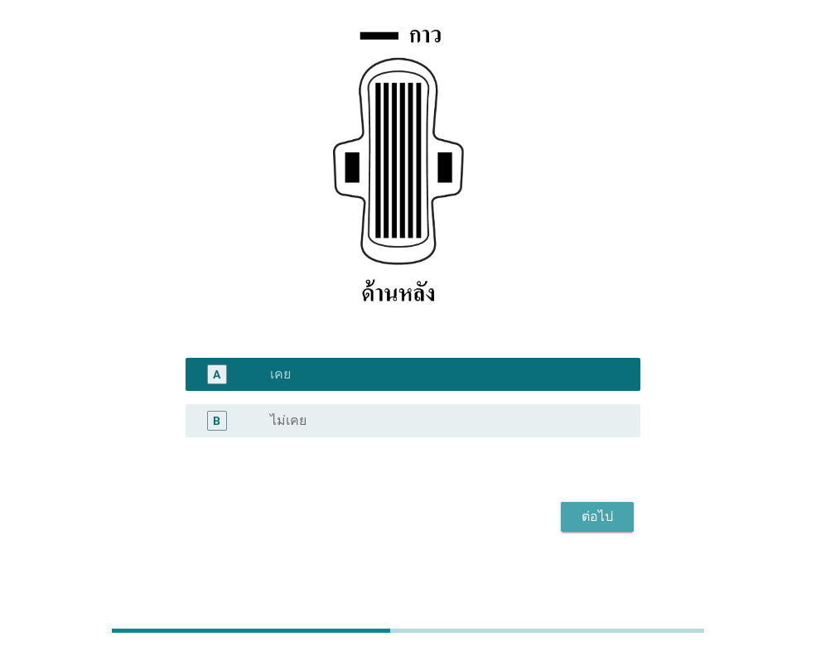
click at [598, 510] on div "ต่อไป" at bounding box center [597, 517] width 46 height 20
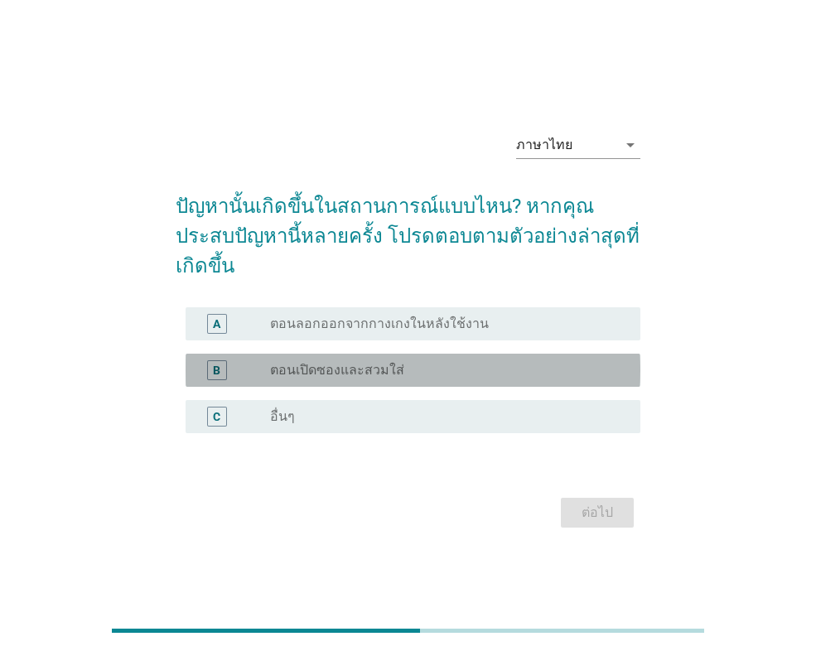
click at [367, 362] on label "ตอนเปิดซองและสวมใส่" at bounding box center [337, 370] width 134 height 17
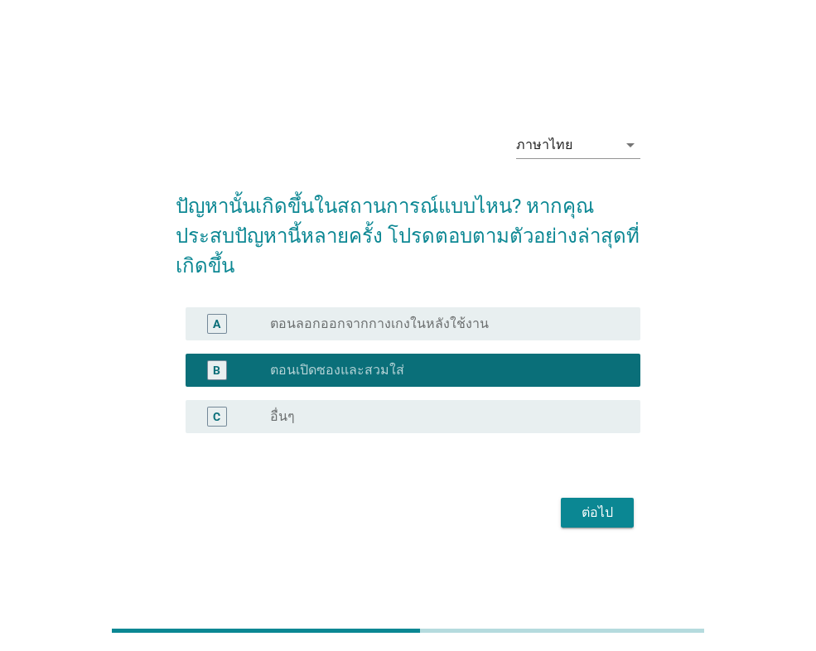
click at [599, 503] on div "ต่อไป" at bounding box center [597, 513] width 46 height 20
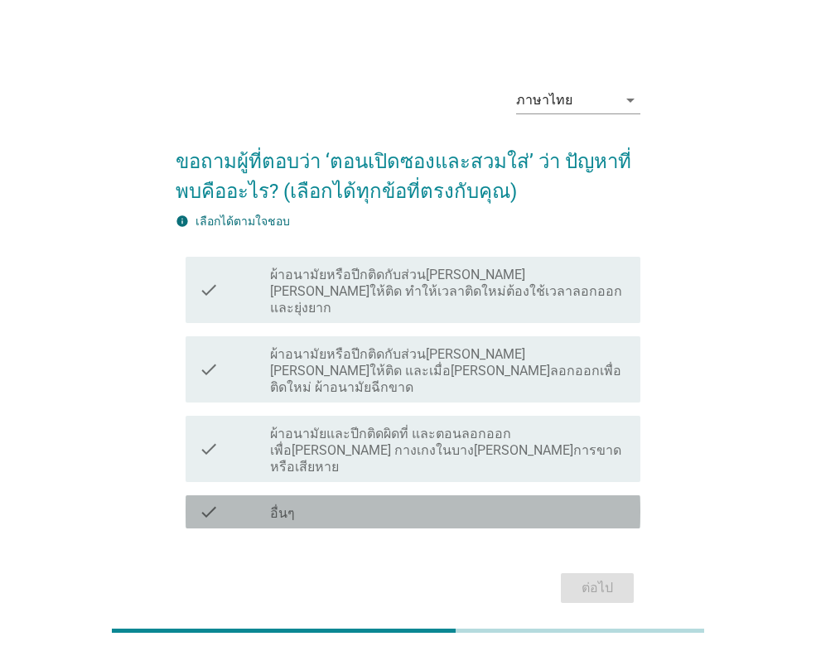
click at [283, 506] on label "อื่นๆ" at bounding box center [282, 514] width 25 height 17
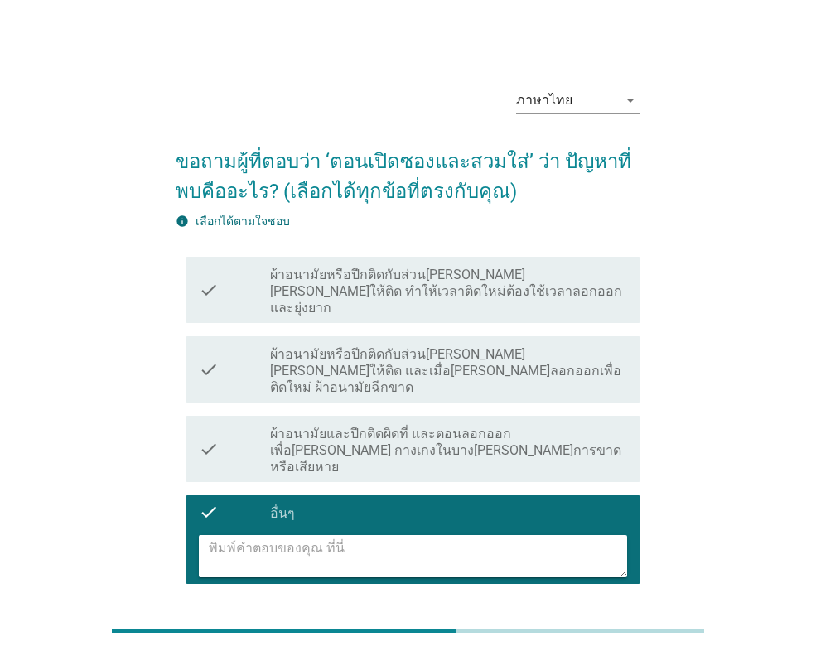
click at [283, 535] on textarea at bounding box center [418, 556] width 418 height 42
type textarea "9"
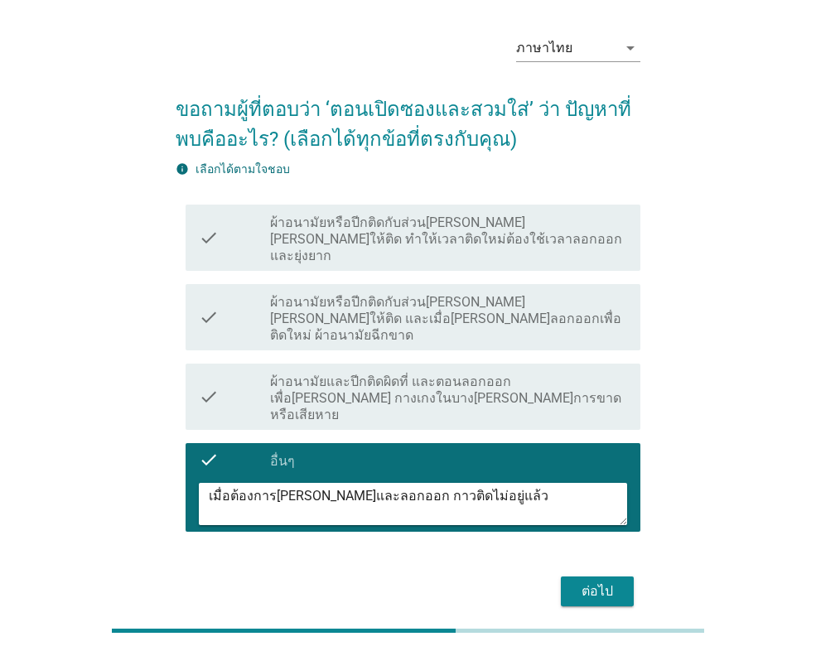
scroll to position [76, 0]
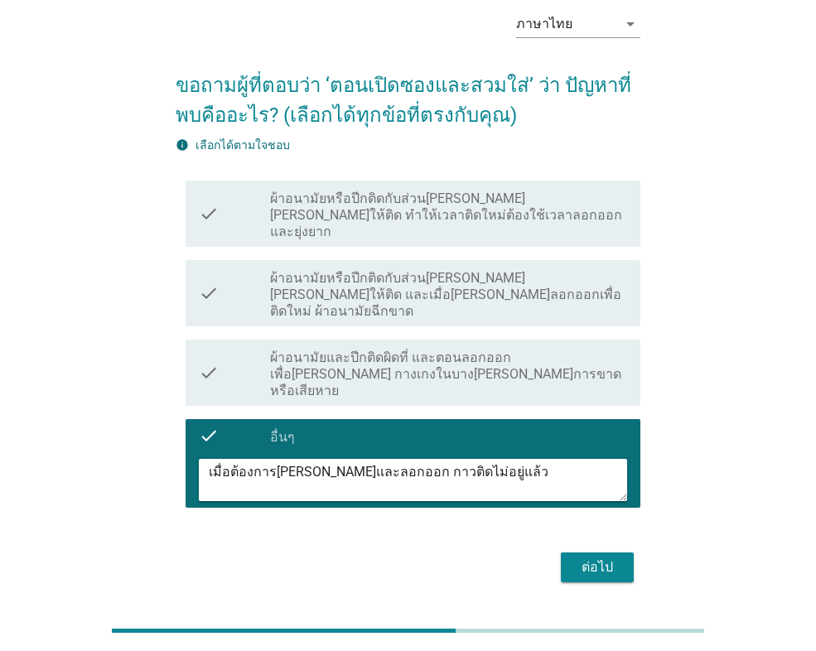
type textarea "เมื่อต้องการ[PERSON_NAME]และลอกออก กาวติดไม่อยู่แล้ว"
click at [589, 558] on div "ต่อไป" at bounding box center [597, 568] width 46 height 20
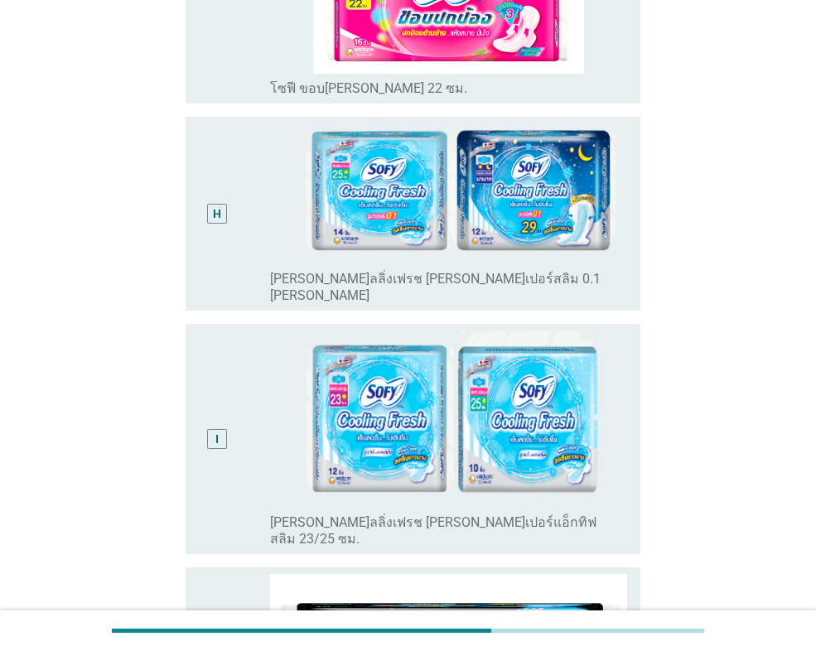
scroll to position [2072, 0]
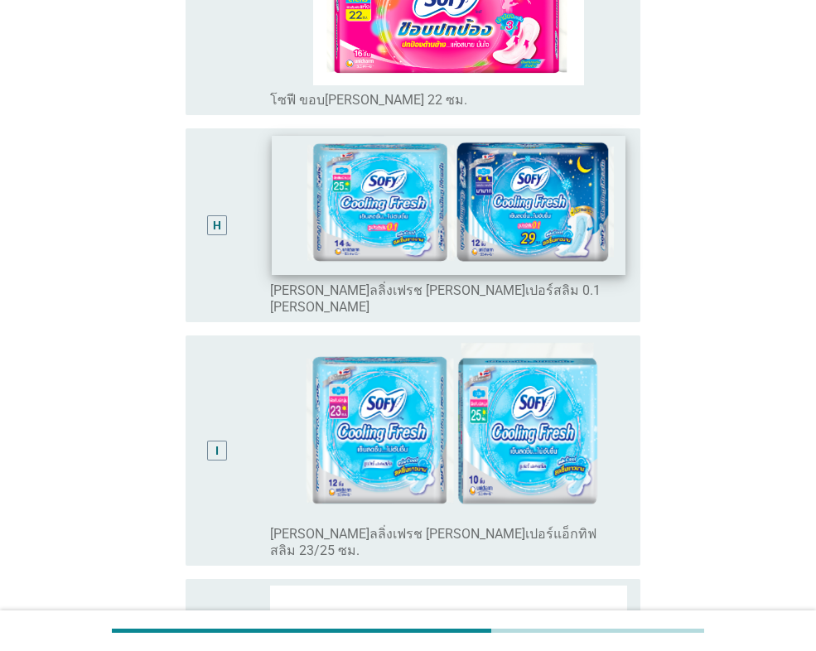
click at [341, 206] on img at bounding box center [448, 205] width 353 height 139
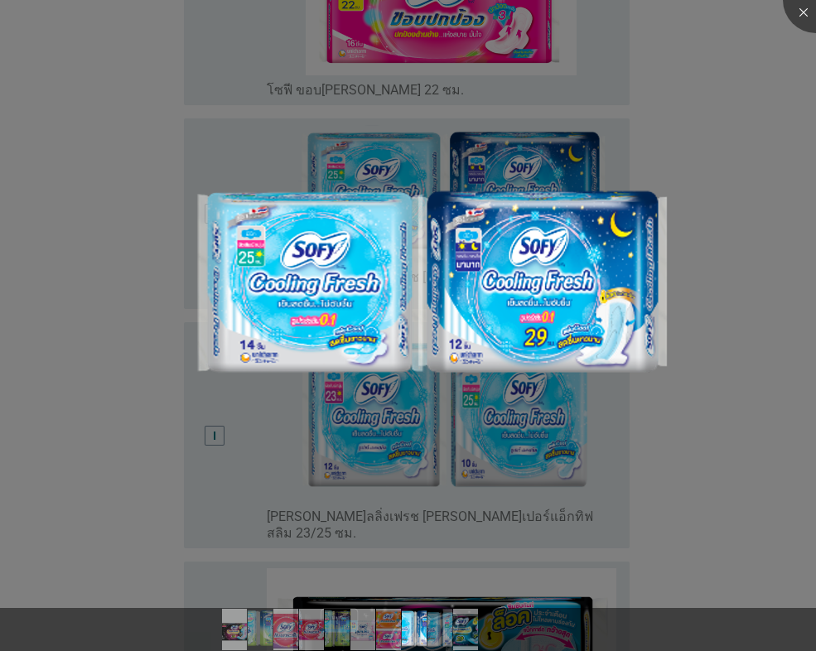
scroll to position [2382, 0]
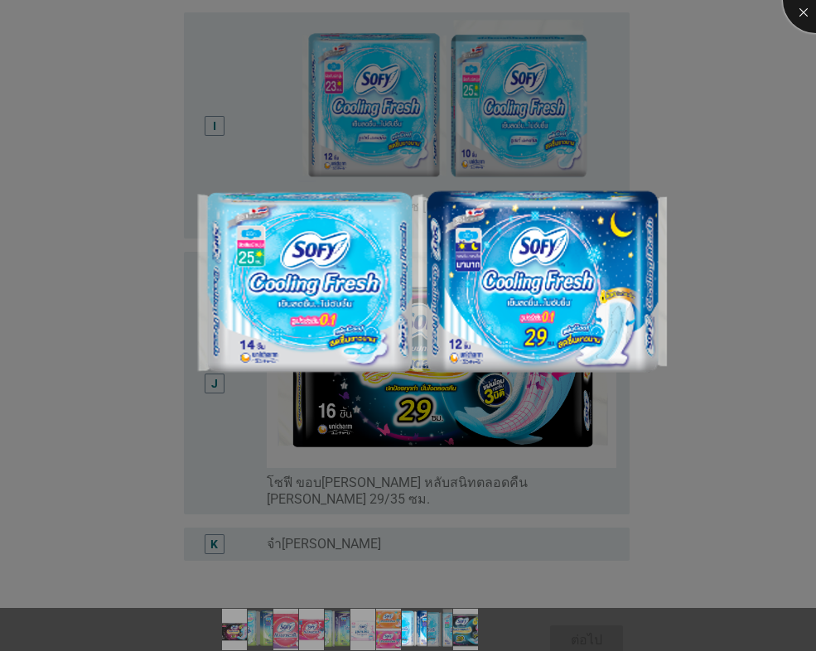
click at [798, 2] on div at bounding box center [816, 0] width 66 height 66
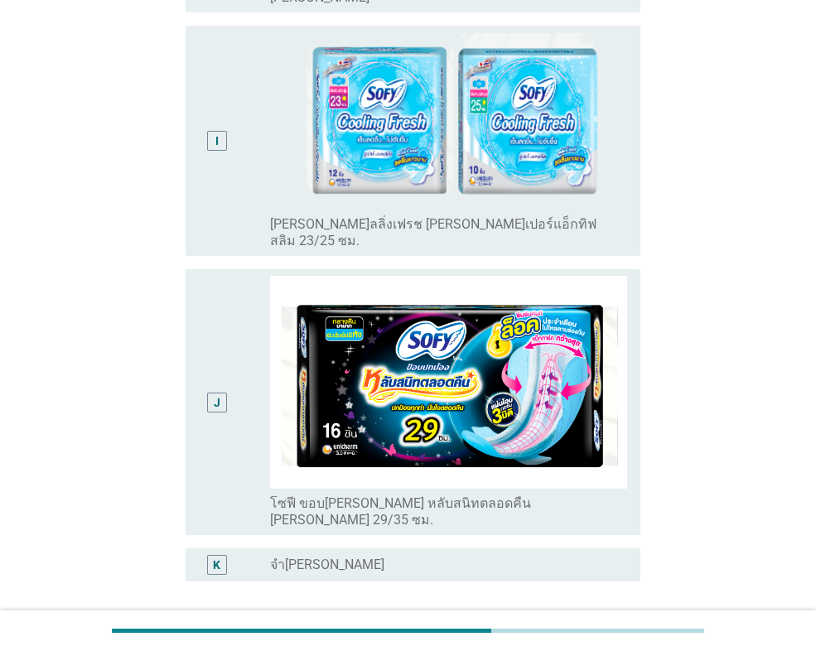
click at [225, 393] on div "J" at bounding box center [217, 403] width 20 height 20
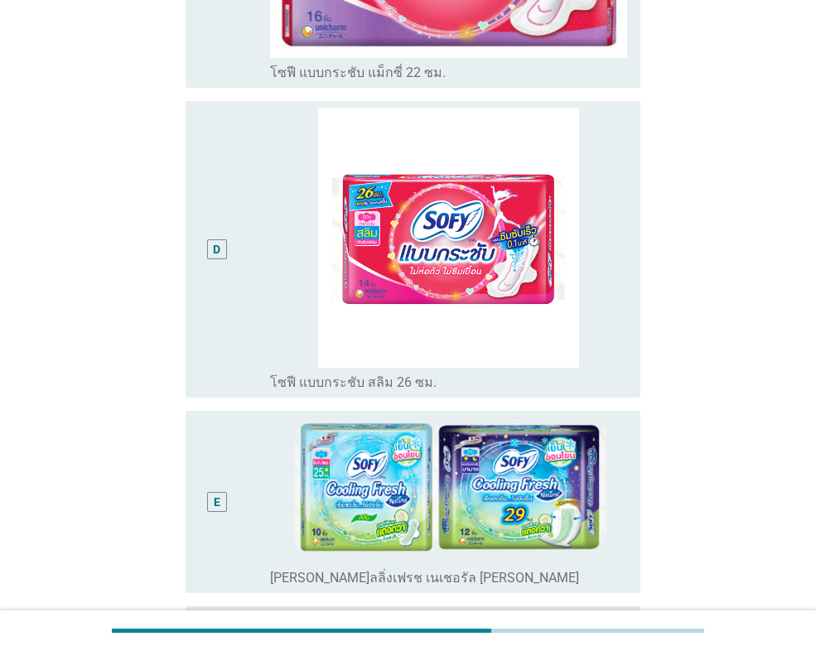
scroll to position [973, 0]
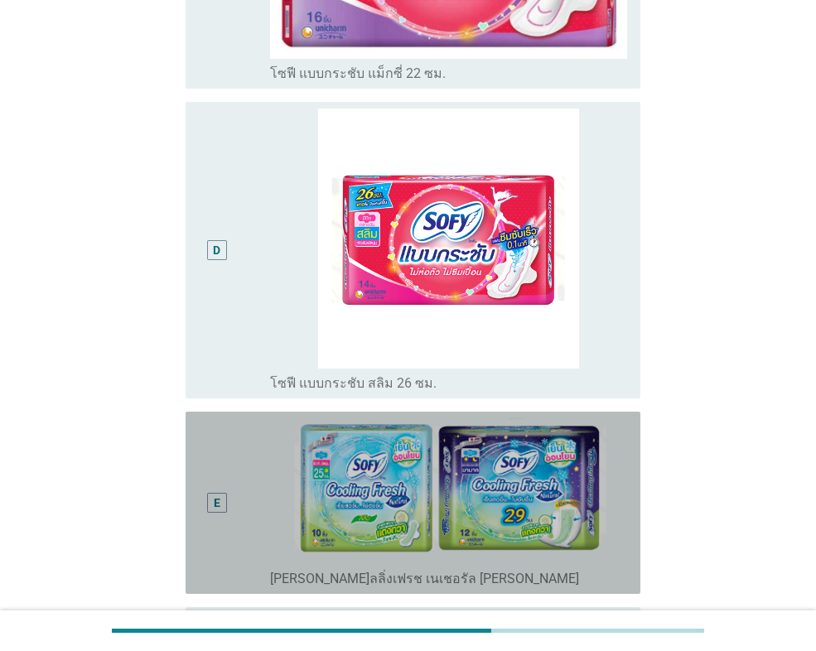
click at [229, 477] on div "E" at bounding box center [217, 502] width 36 height 169
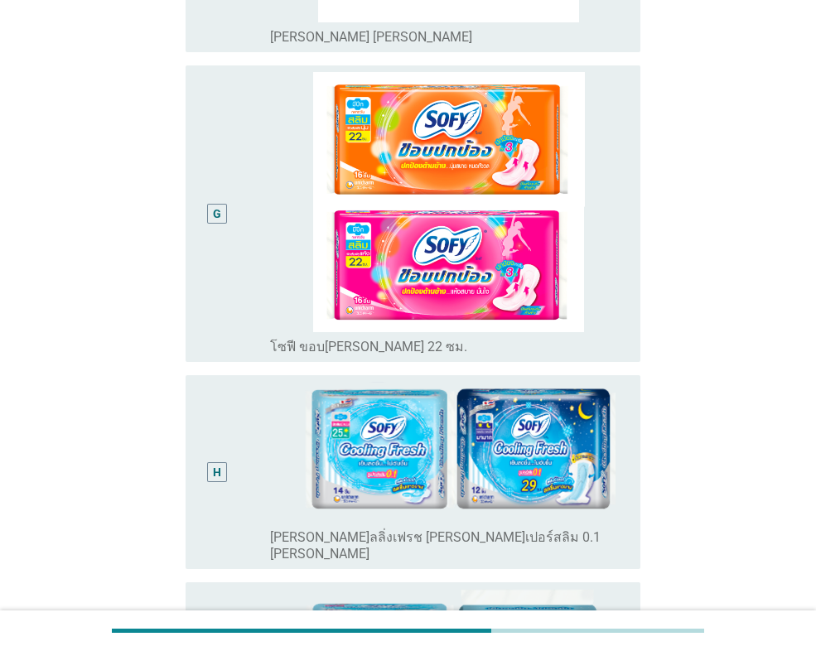
scroll to position [2443, 0]
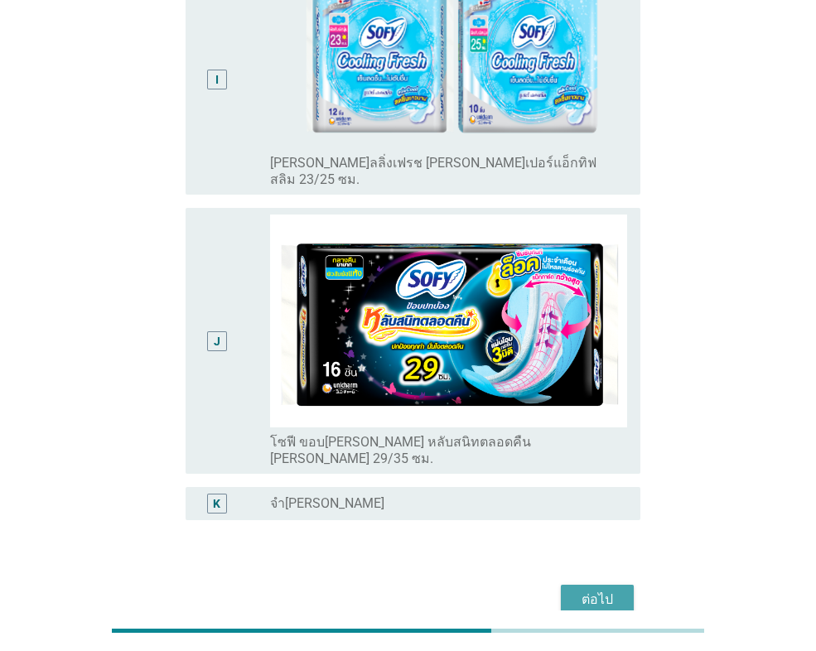
click at [615, 590] on div "ต่อไป" at bounding box center [597, 600] width 46 height 20
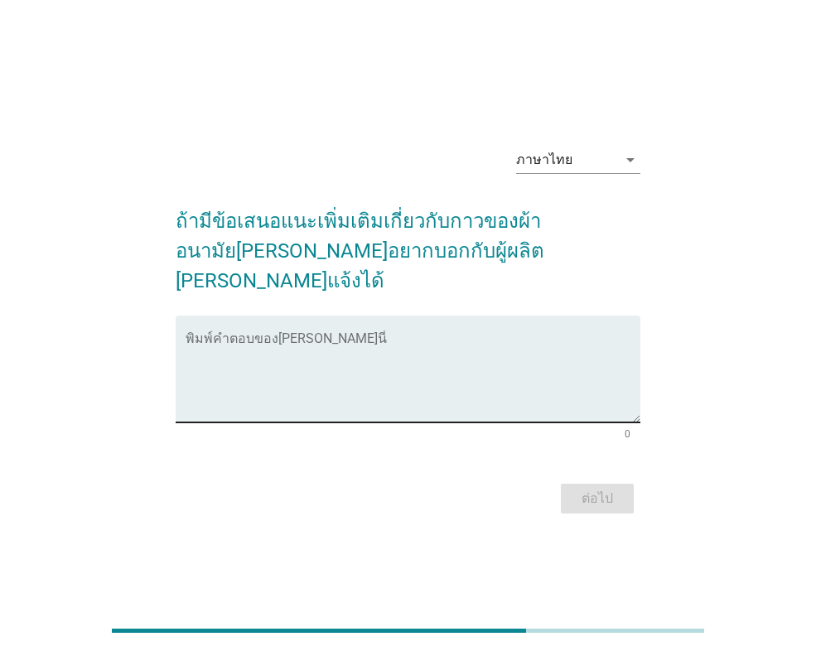
click at [266, 336] on textarea "พิมพ์คำตอบของคุณ ที่นี่" at bounding box center [413, 379] width 455 height 87
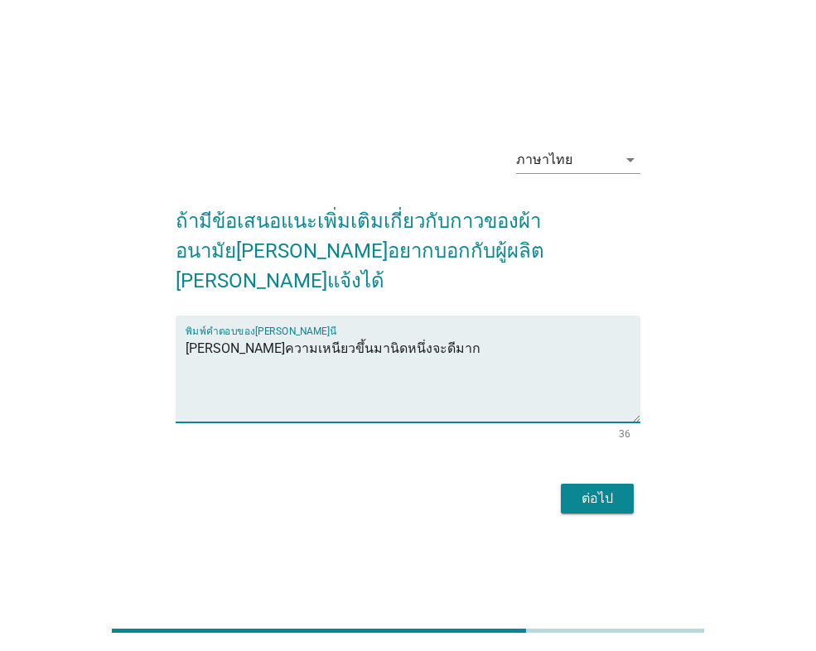
type textarea "[PERSON_NAME]ความเหนียวขึ้นมานิดหนึ่งจะดีมาก"
click at [602, 484] on button "ต่อไป" at bounding box center [597, 499] width 73 height 30
